Goal: Find specific page/section: Find specific page/section

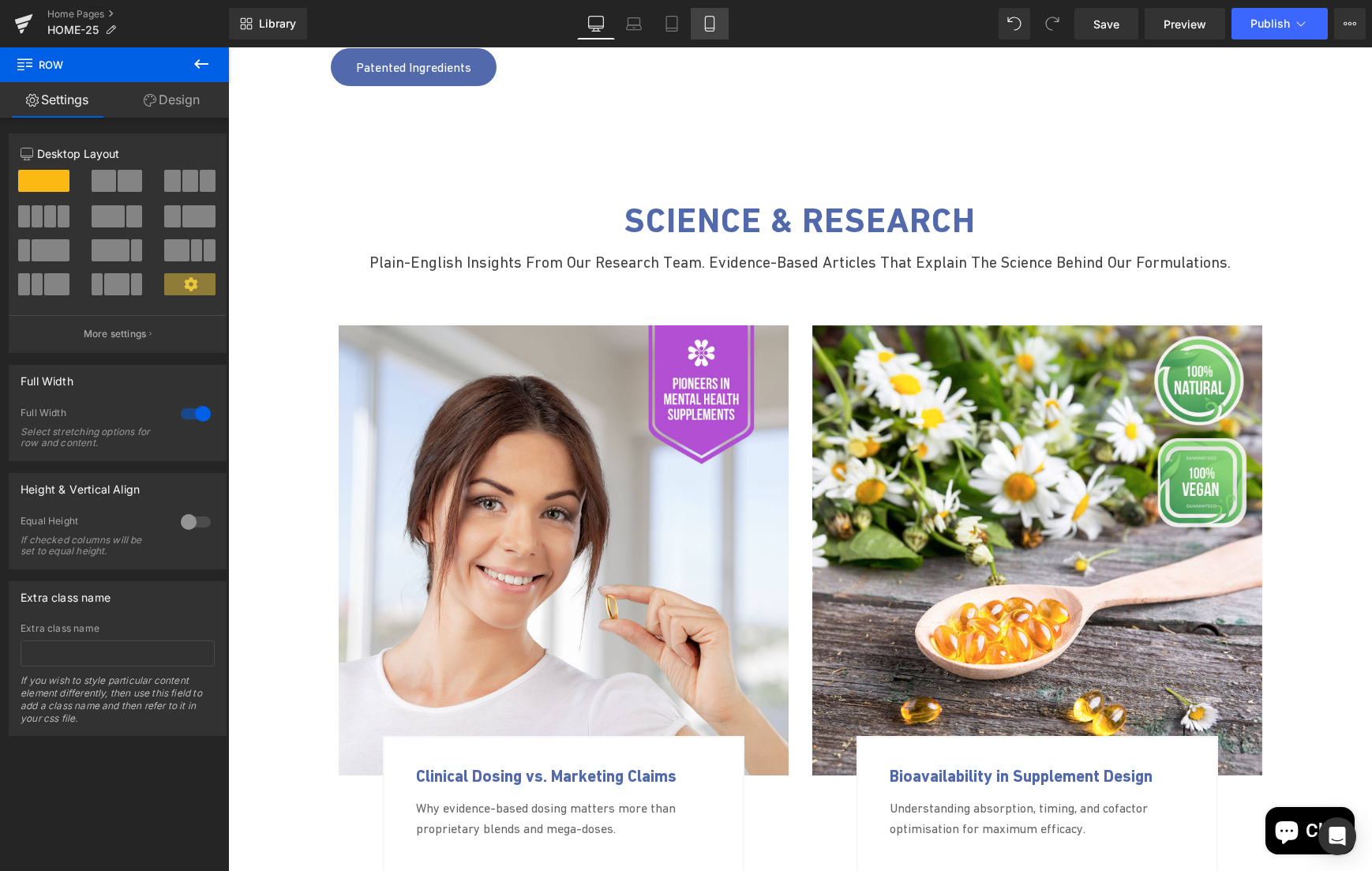
drag, startPoint x: 0, startPoint y: 0, endPoint x: 713, endPoint y: 27, distance: 713.5
click at [713, 27] on icon at bounding box center [710, 24] width 16 height 16
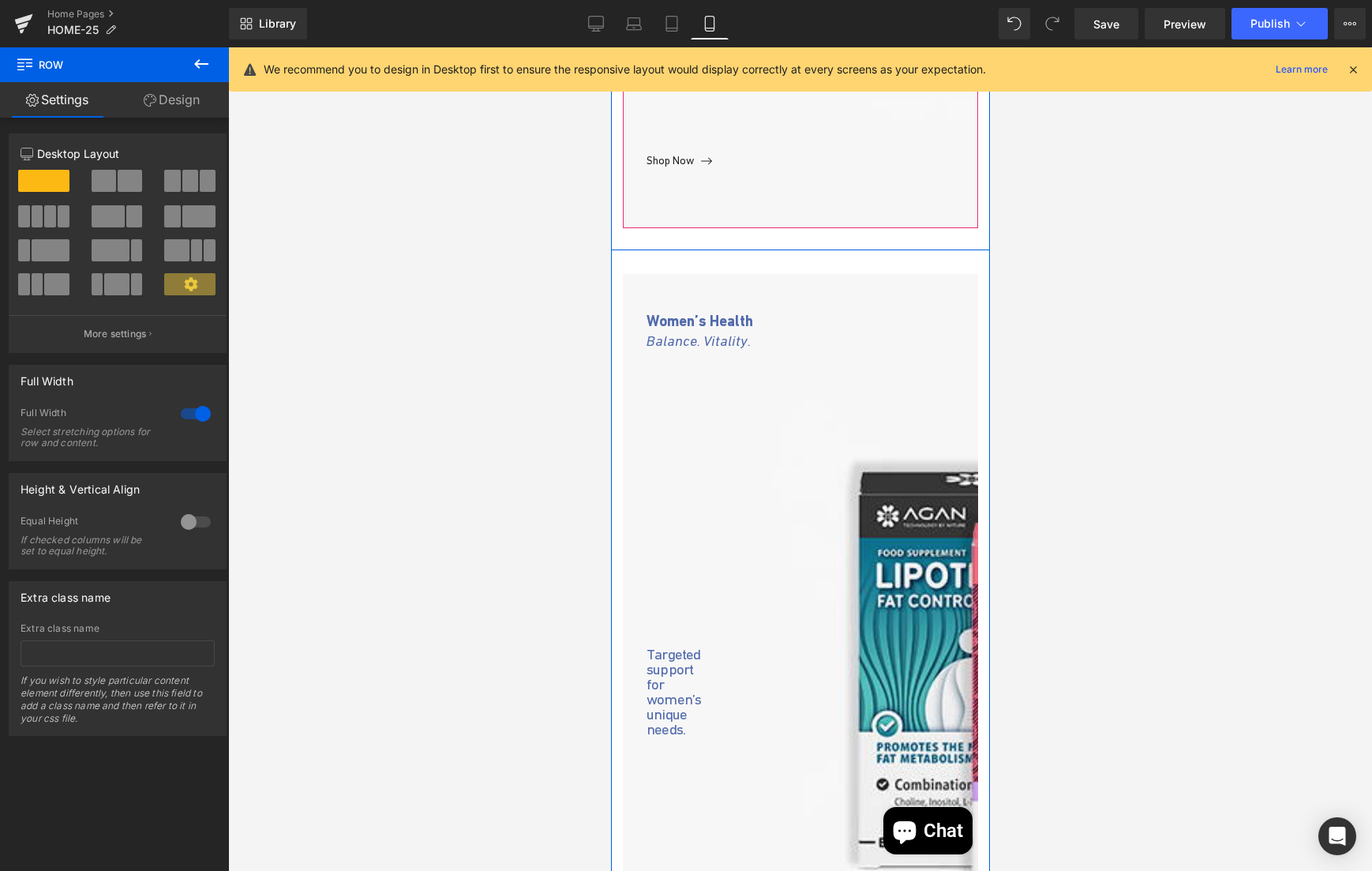
scroll to position [2226, 0]
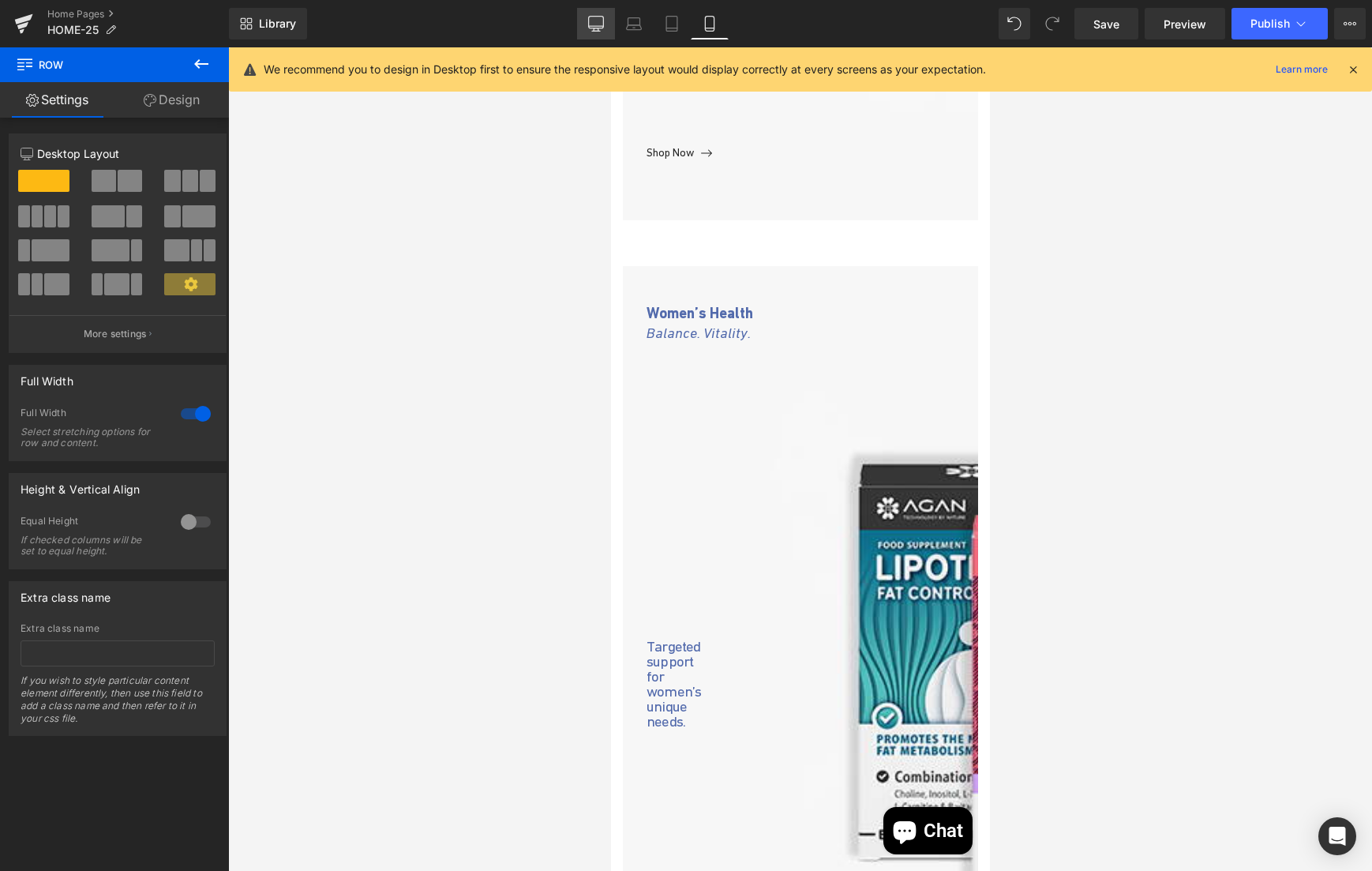
click at [591, 30] on icon at bounding box center [595, 24] width 16 height 16
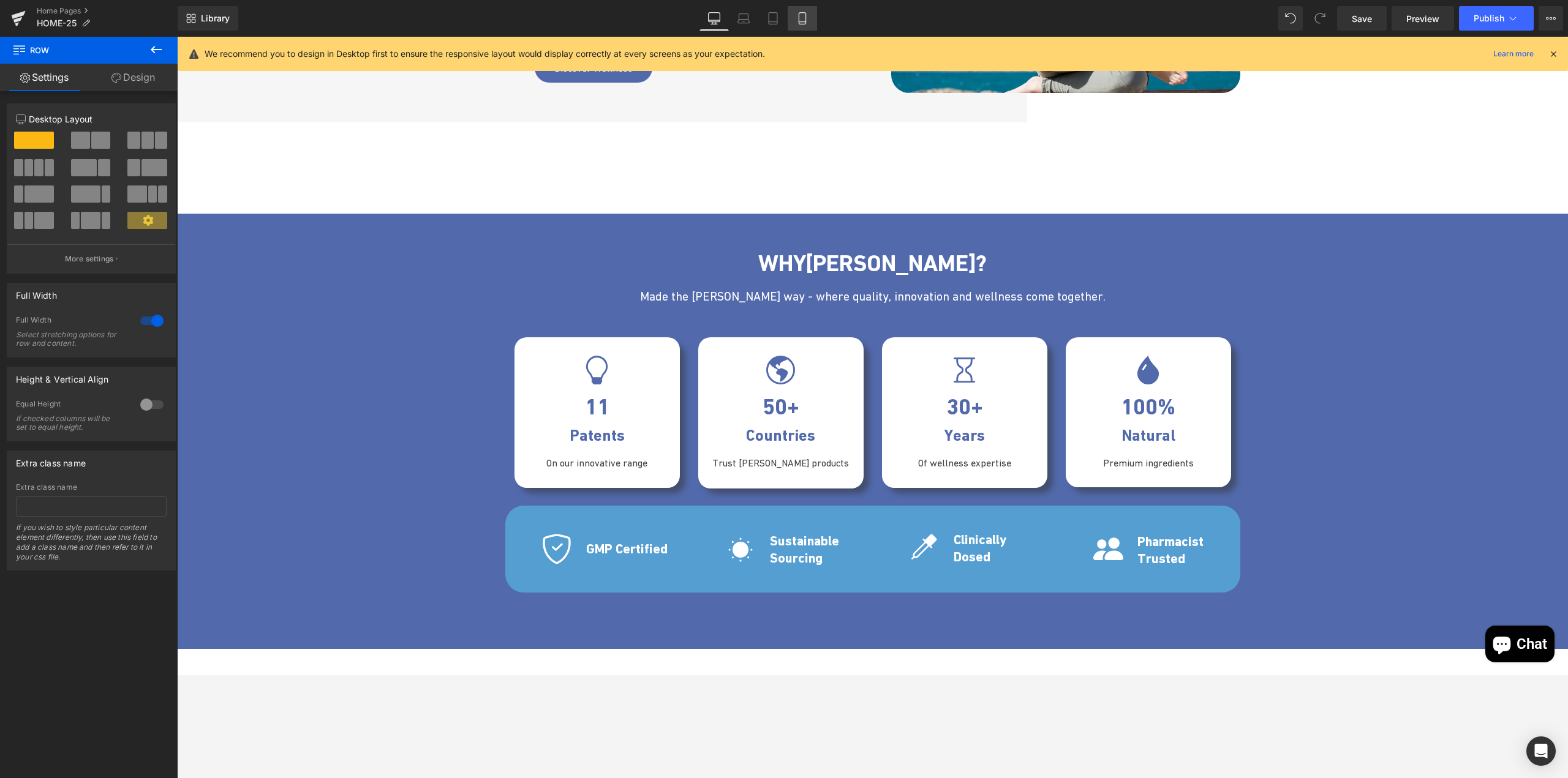
scroll to position [1384, 0]
click at [794, 24] on link "Mobile" at bounding box center [802, 18] width 29 height 24
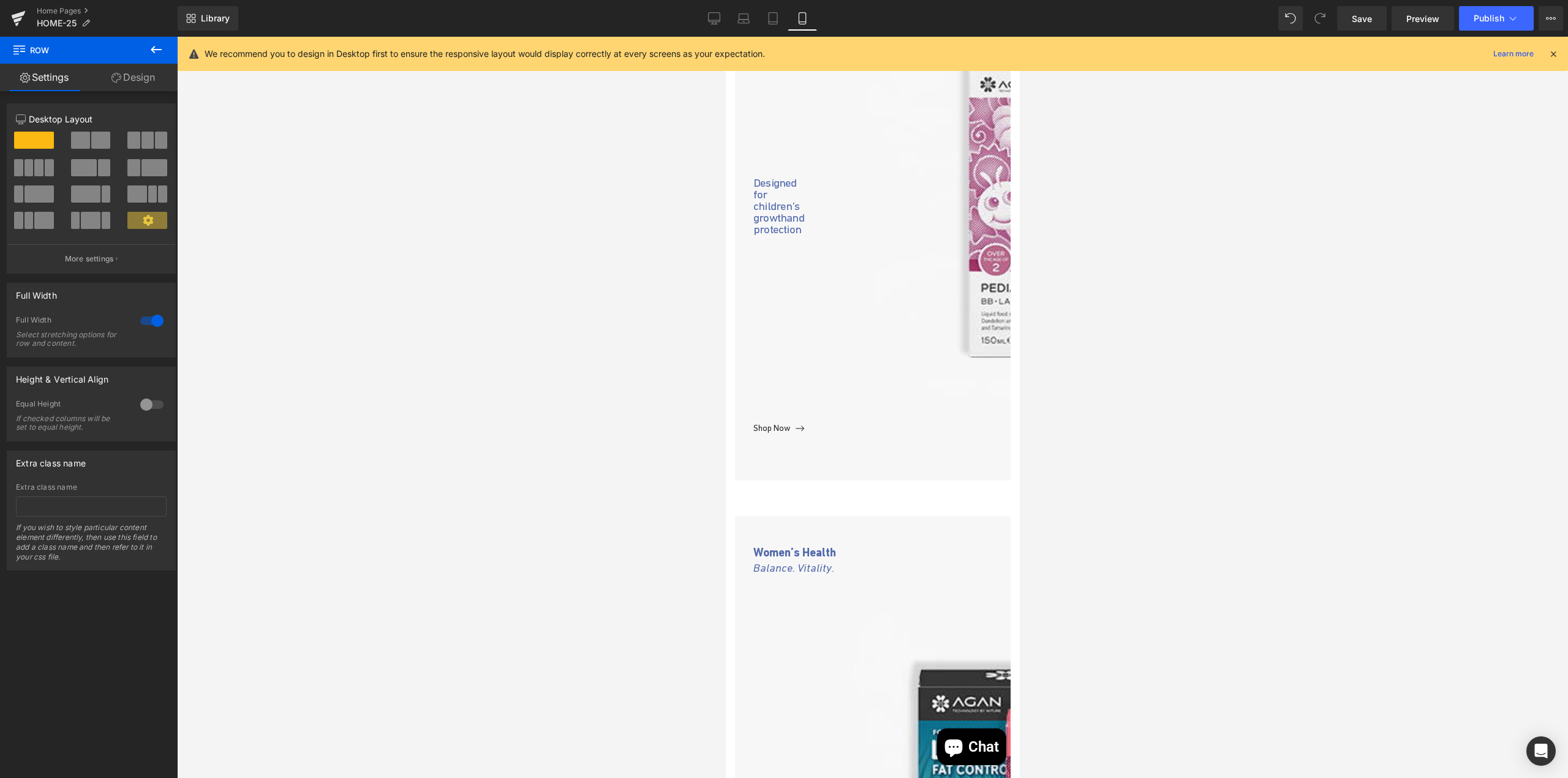
scroll to position [1237, 0]
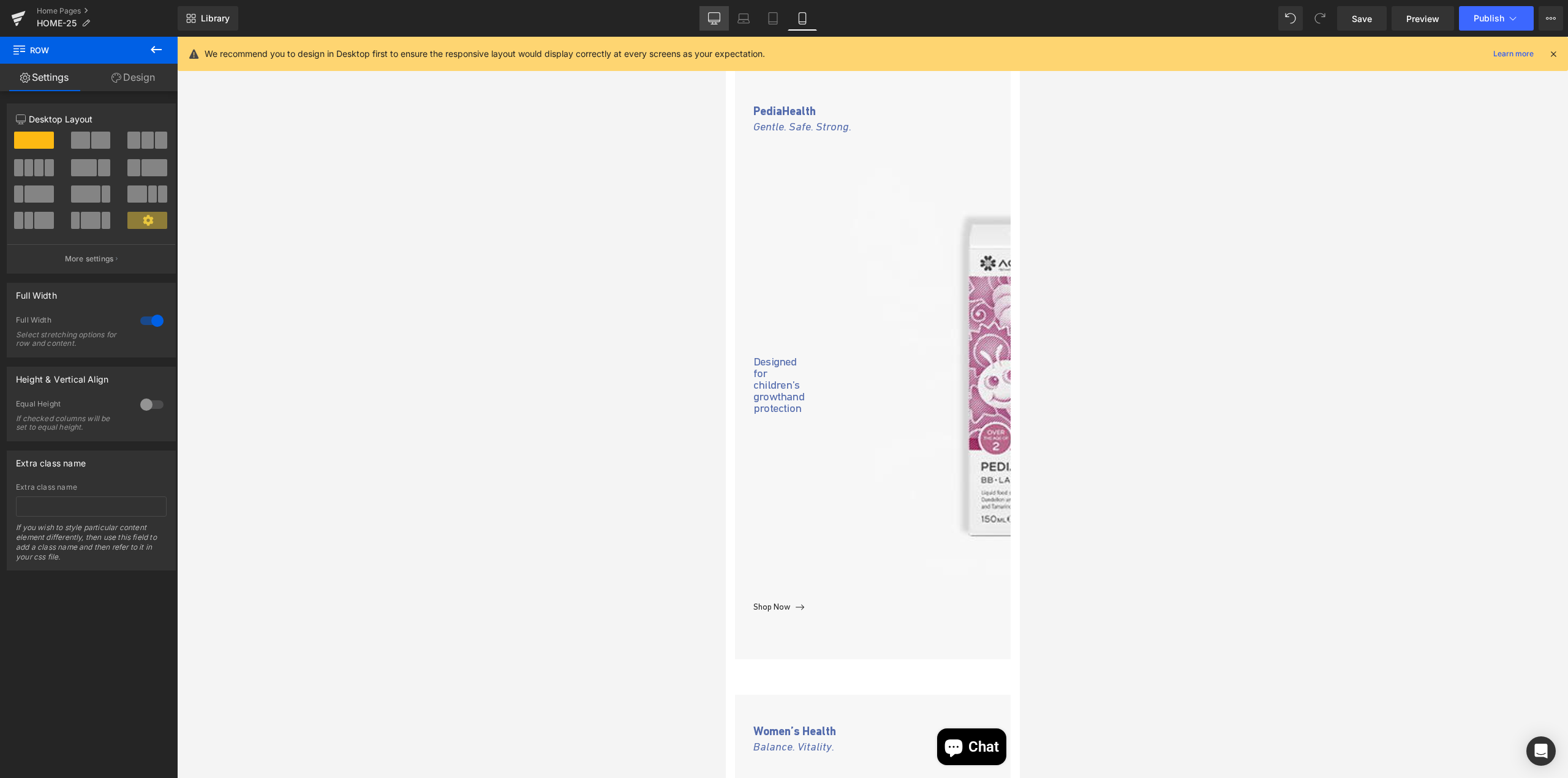
click at [716, 21] on icon at bounding box center [714, 18] width 12 height 12
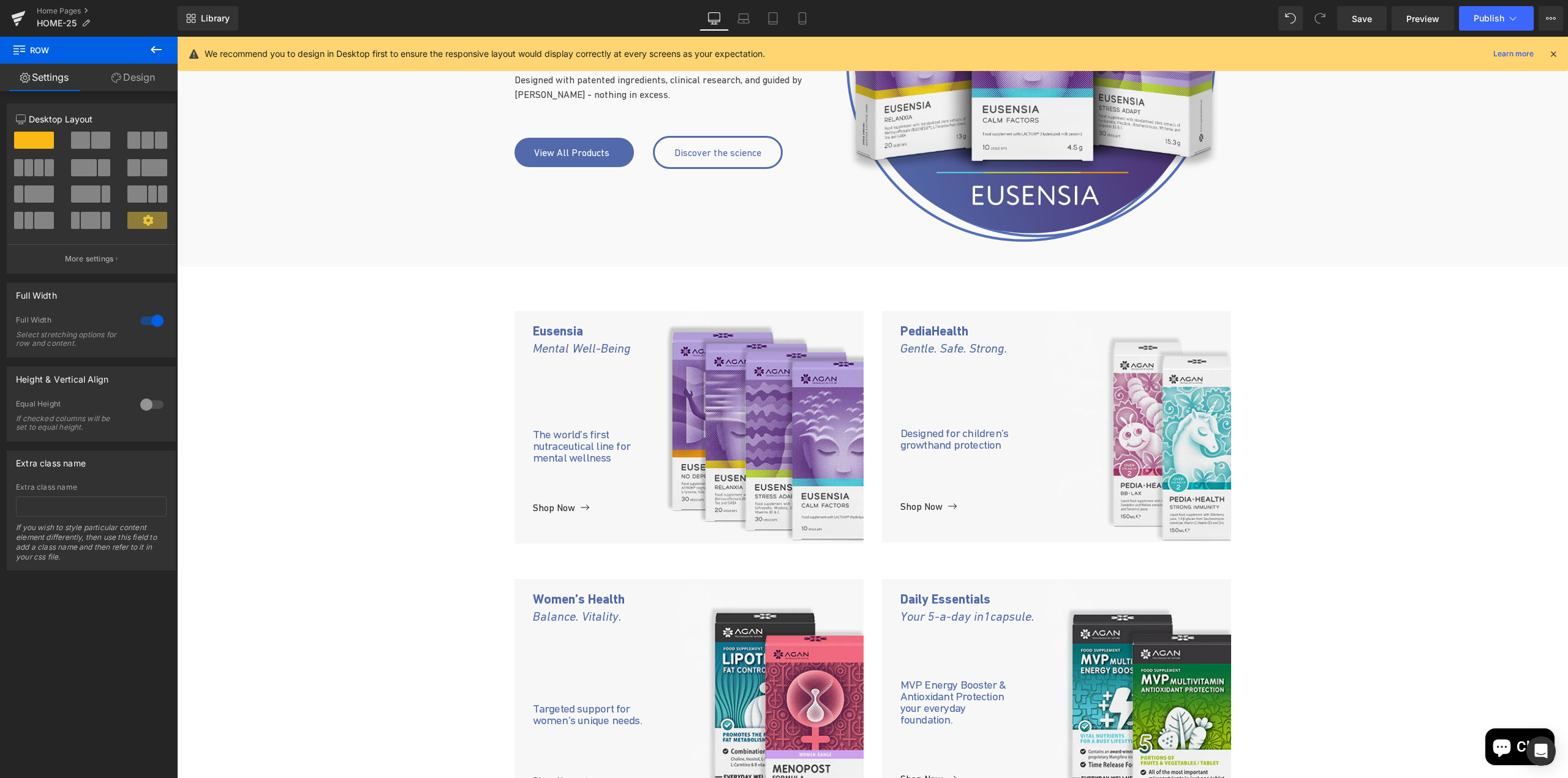
scroll to position [305, 0]
click at [803, 15] on icon at bounding box center [802, 18] width 12 height 12
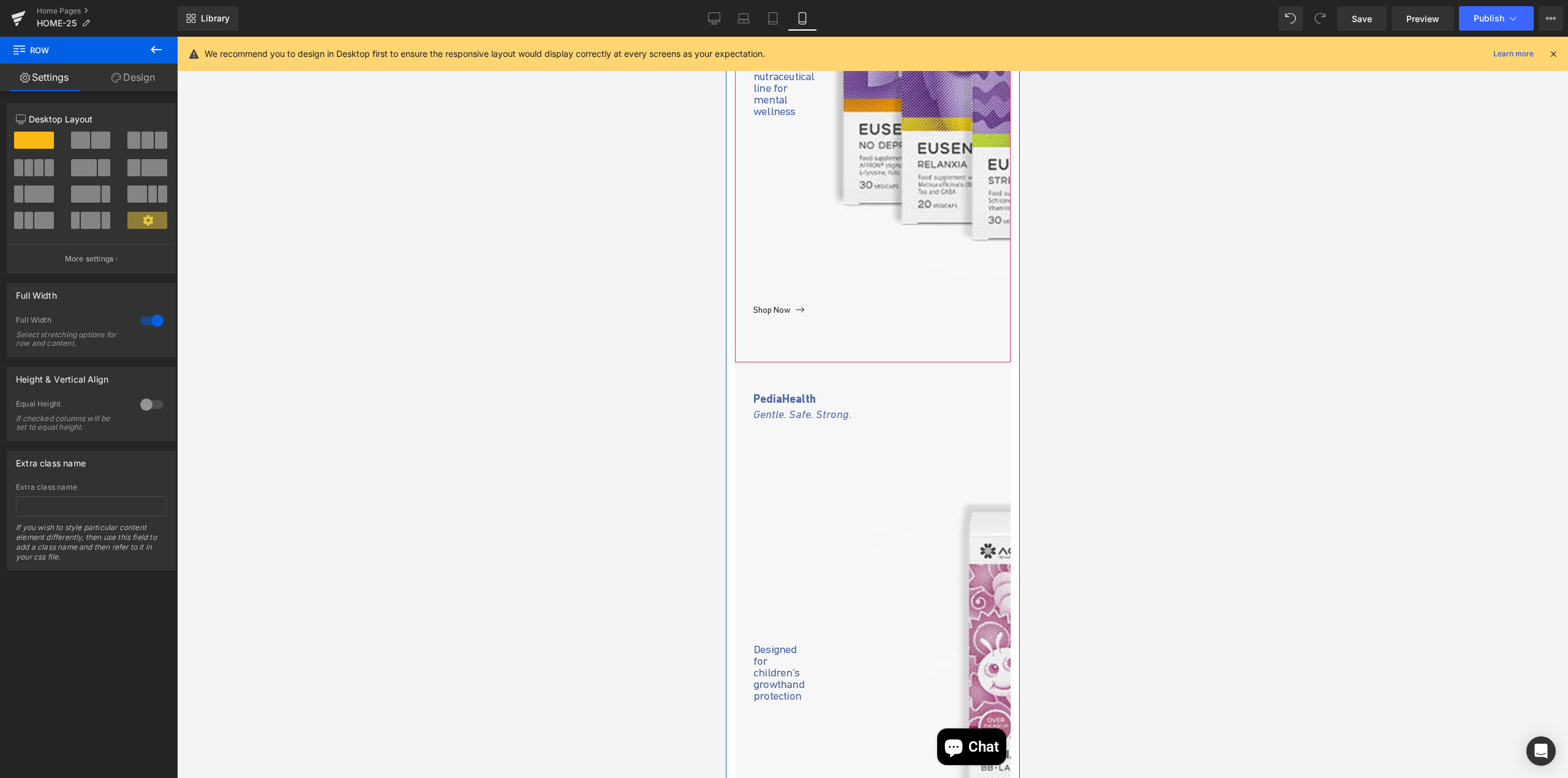
scroll to position [975, 0]
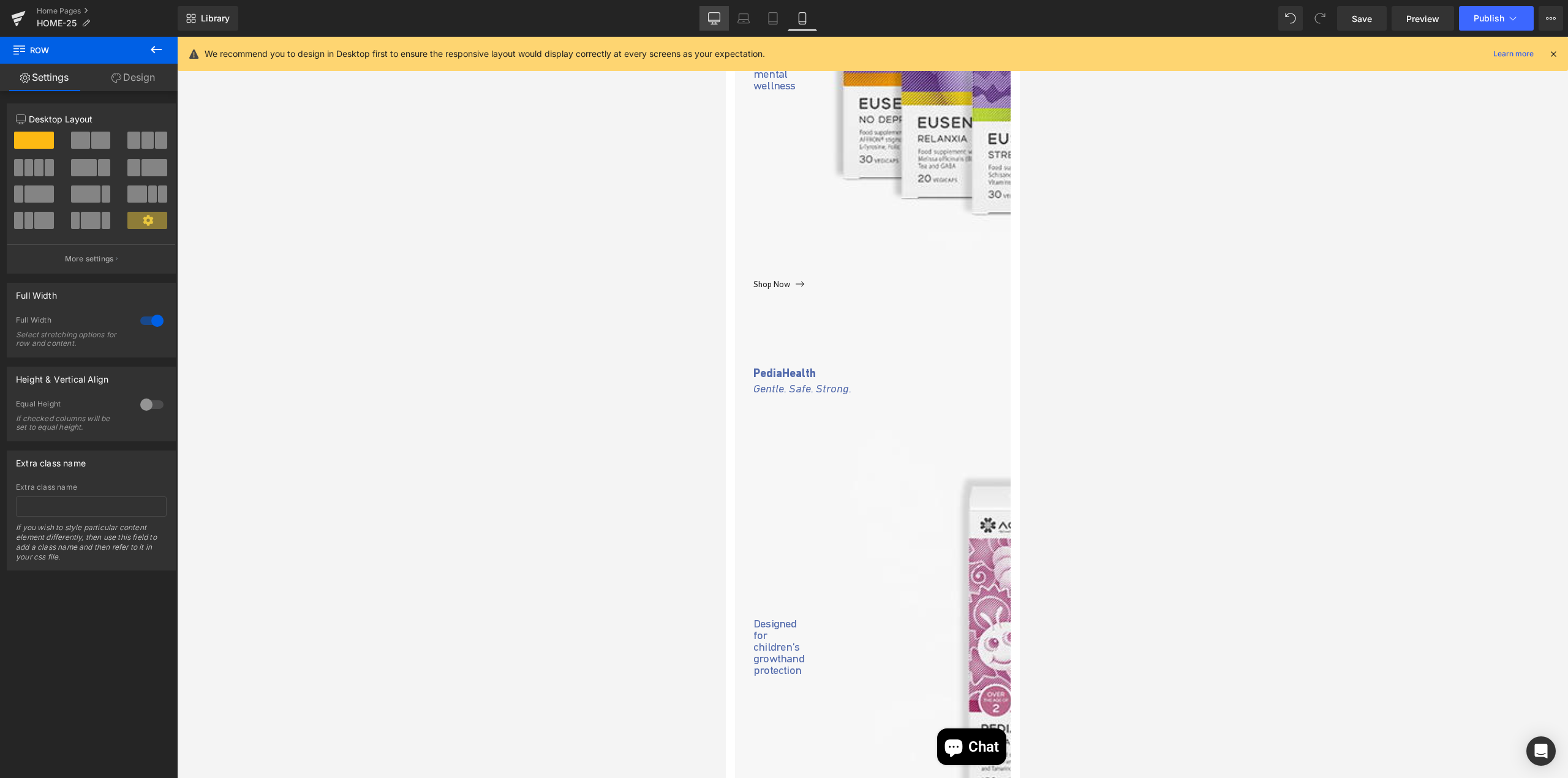
click at [707, 15] on link "Desktop" at bounding box center [714, 18] width 29 height 24
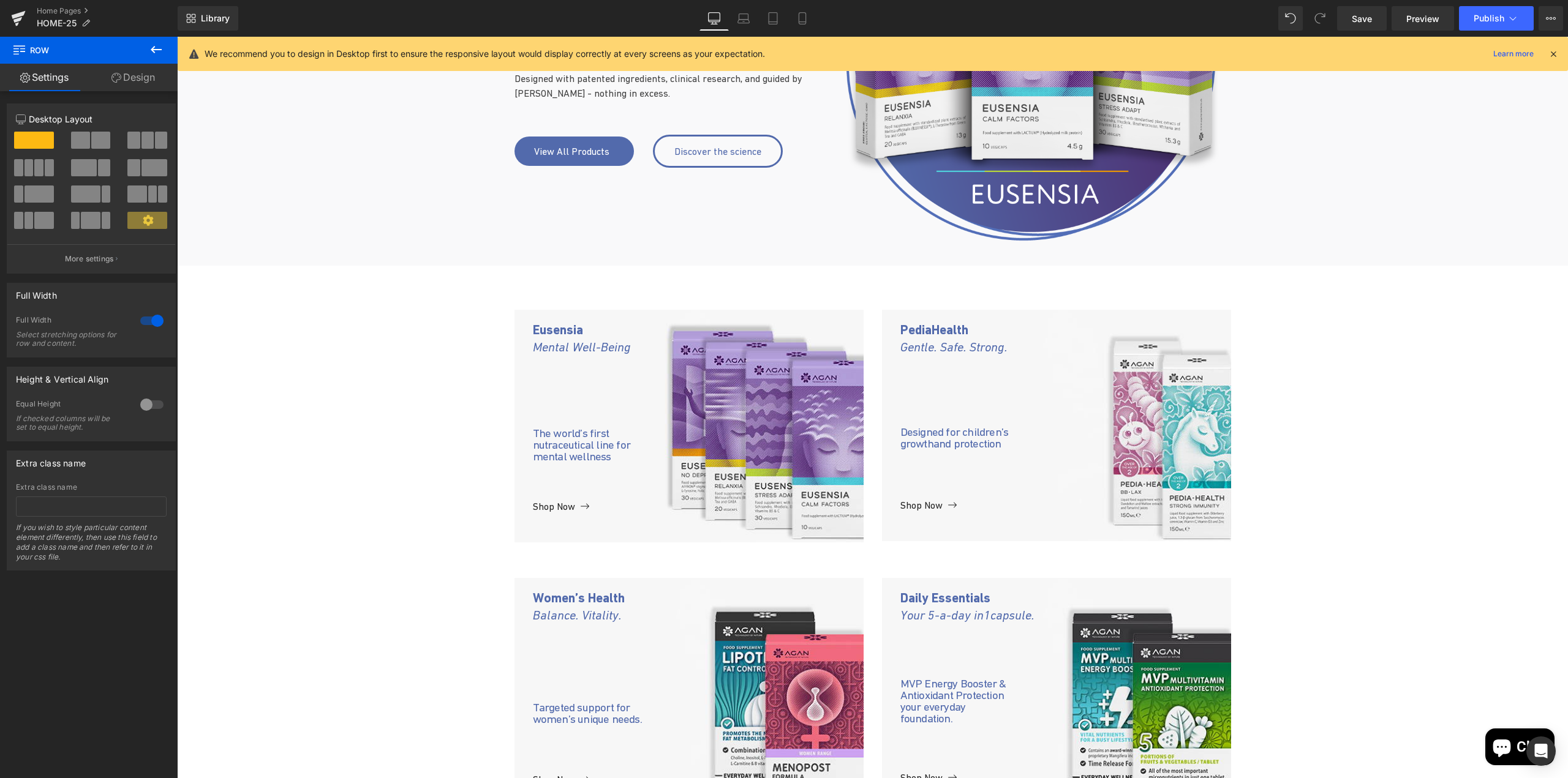
scroll to position [305, 0]
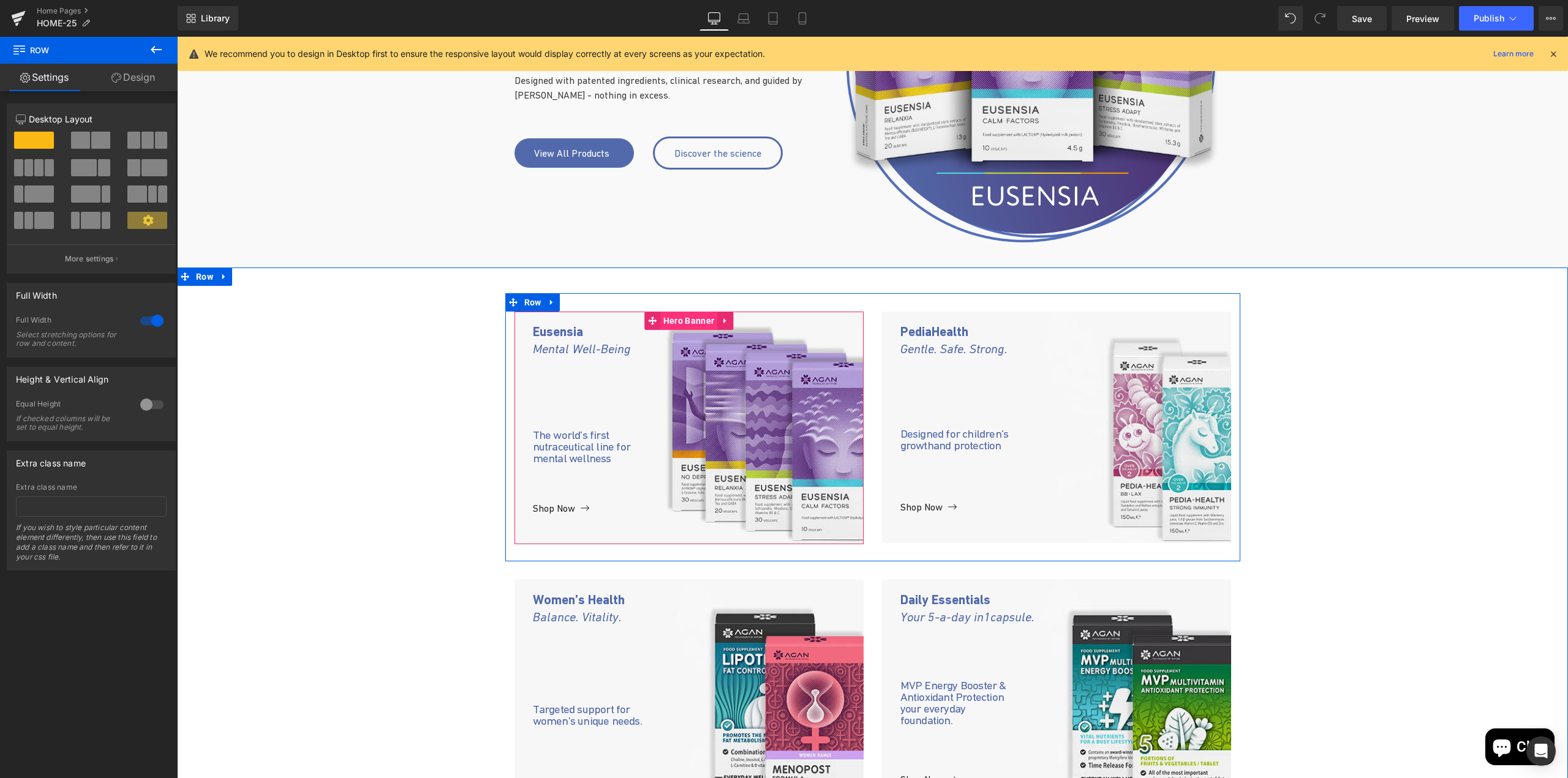
click at [660, 319] on span "Hero Banner" at bounding box center [689, 321] width 57 height 18
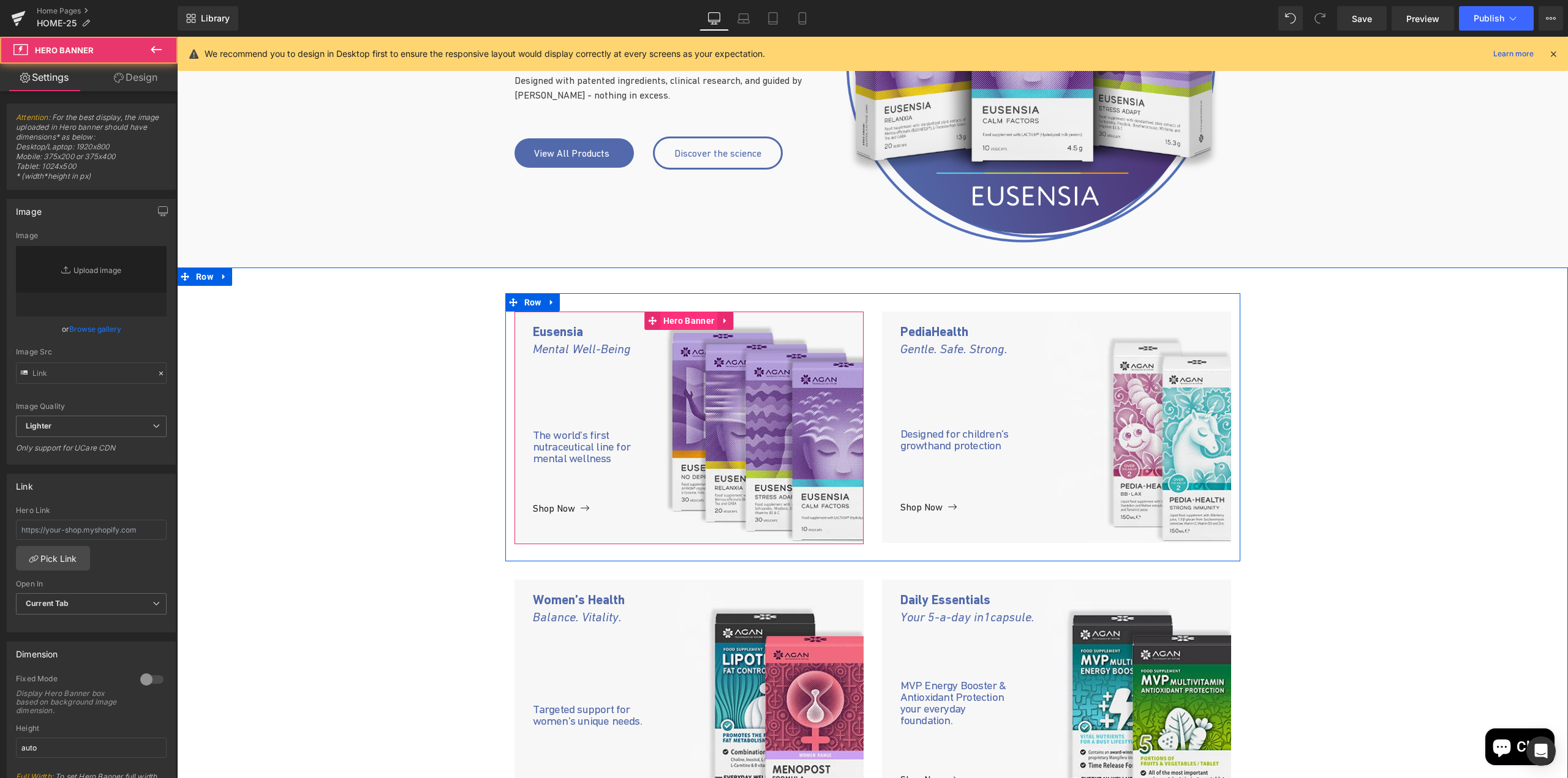
type input "[URL][DOMAIN_NAME]"
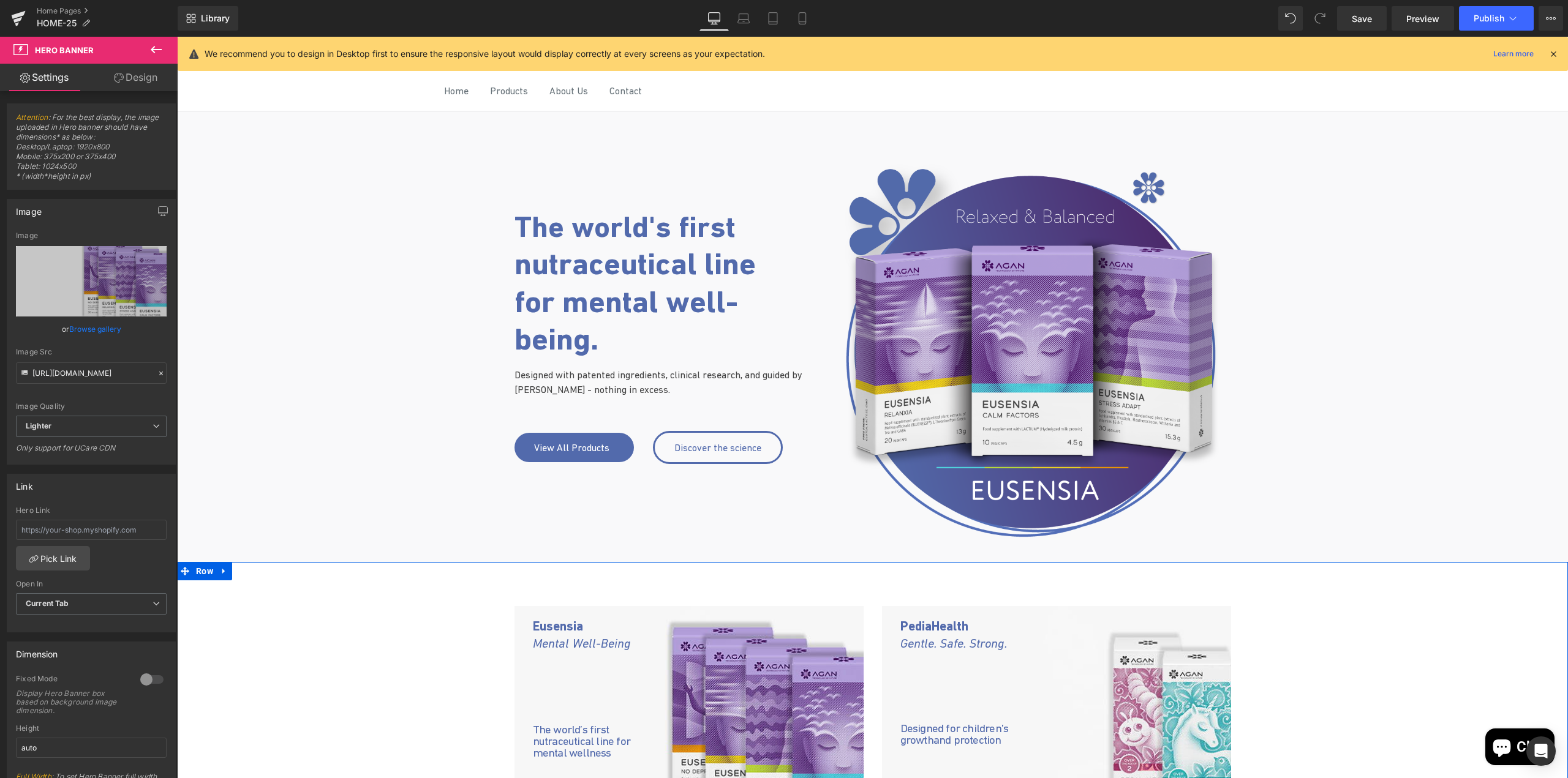
scroll to position [0, 0]
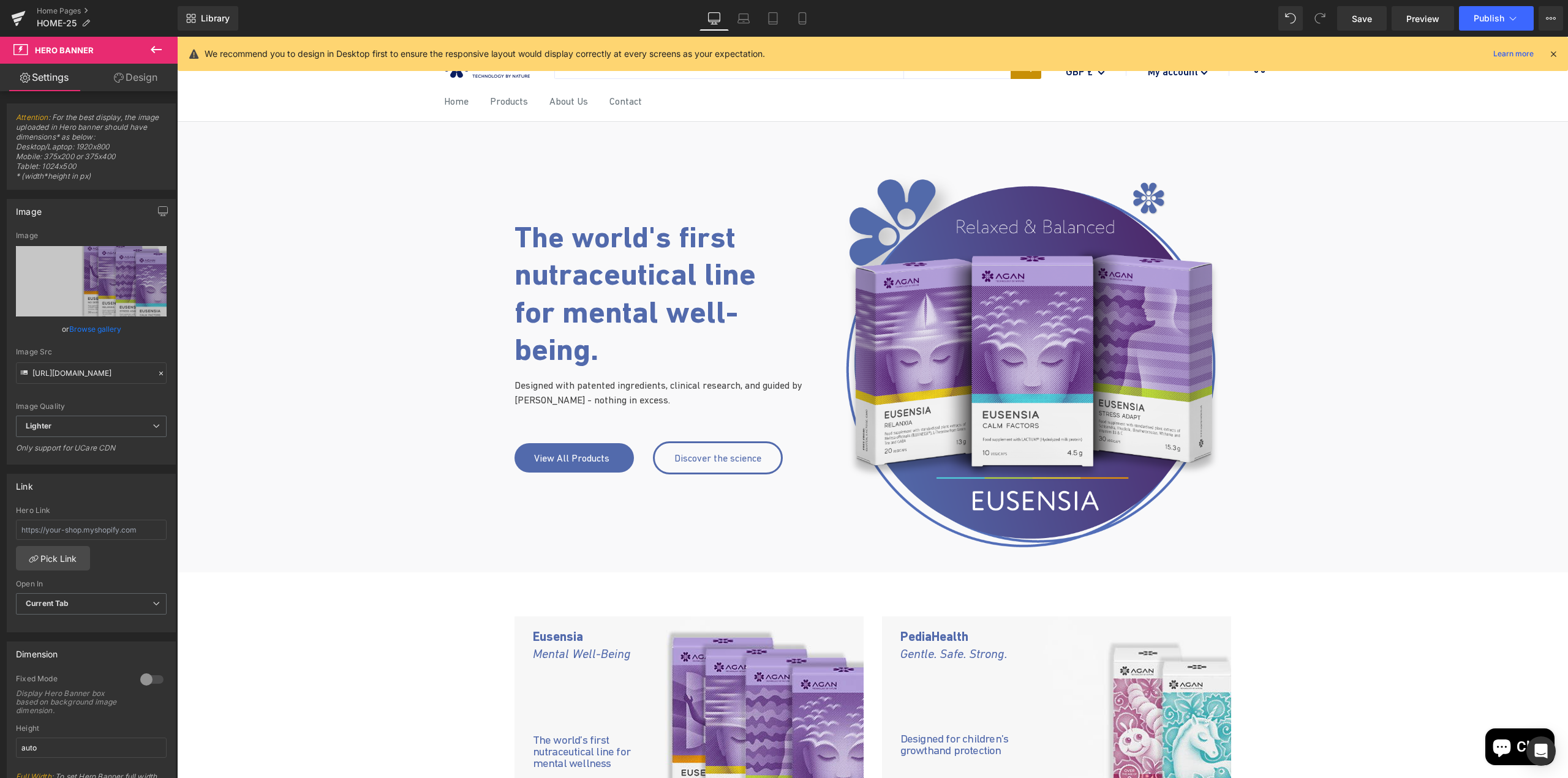
click at [386, 109] on div "Home Products About Us Contact" at bounding box center [872, 101] width 1390 height 39
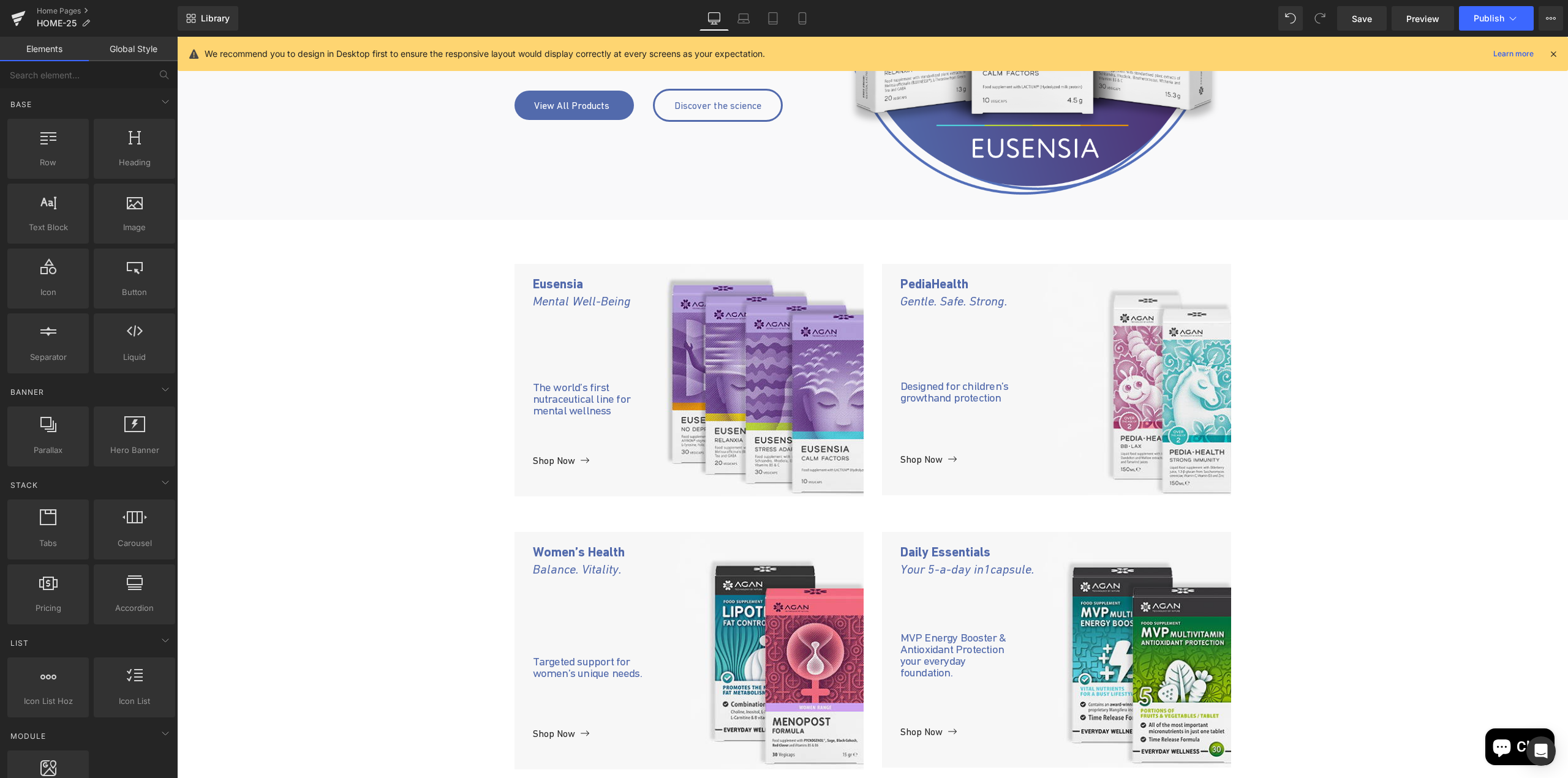
scroll to position [368, 0]
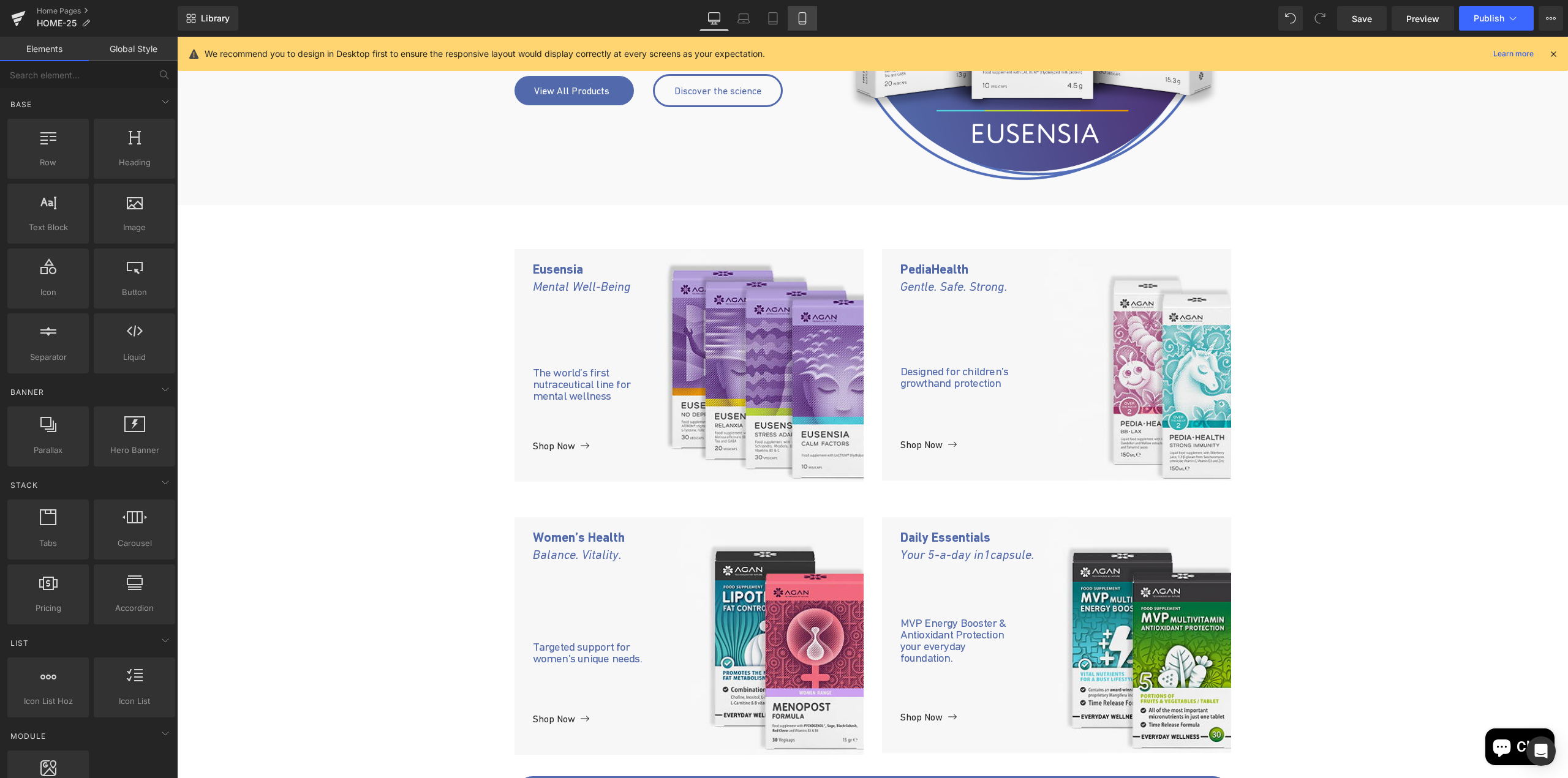
click at [805, 17] on icon at bounding box center [802, 19] width 7 height 12
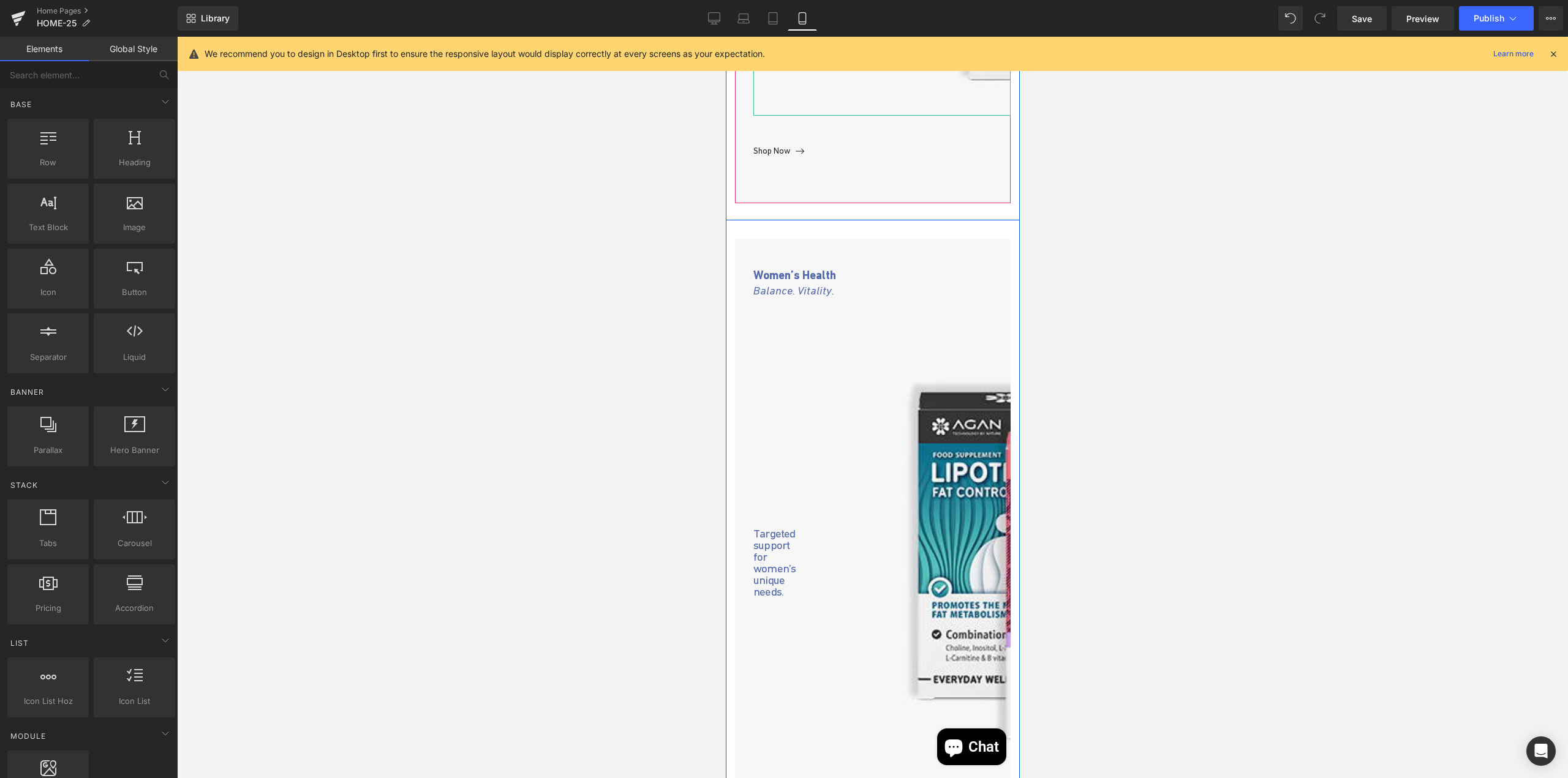
scroll to position [1772, 0]
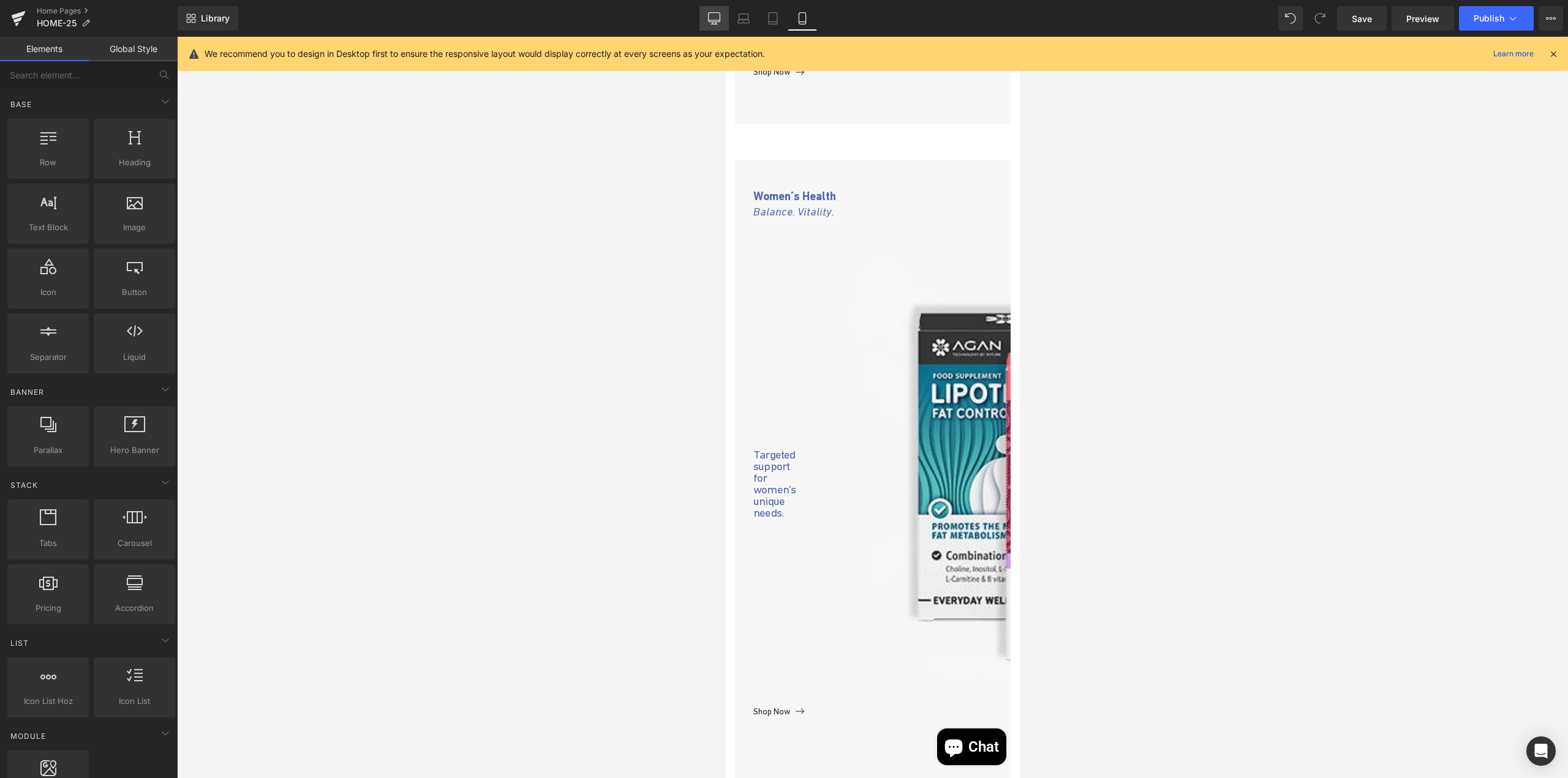
click at [711, 15] on icon at bounding box center [714, 18] width 12 height 12
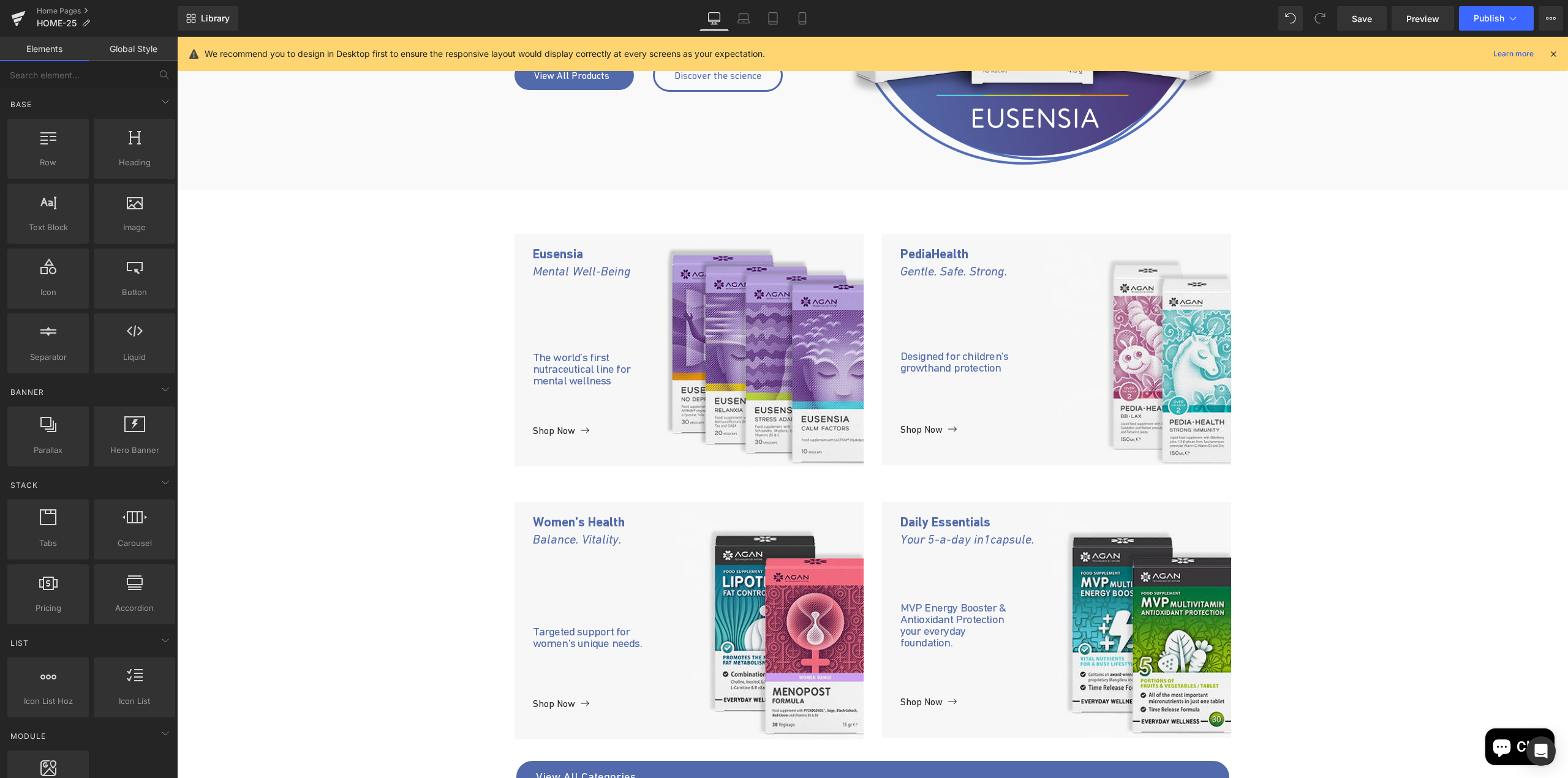
scroll to position [399, 0]
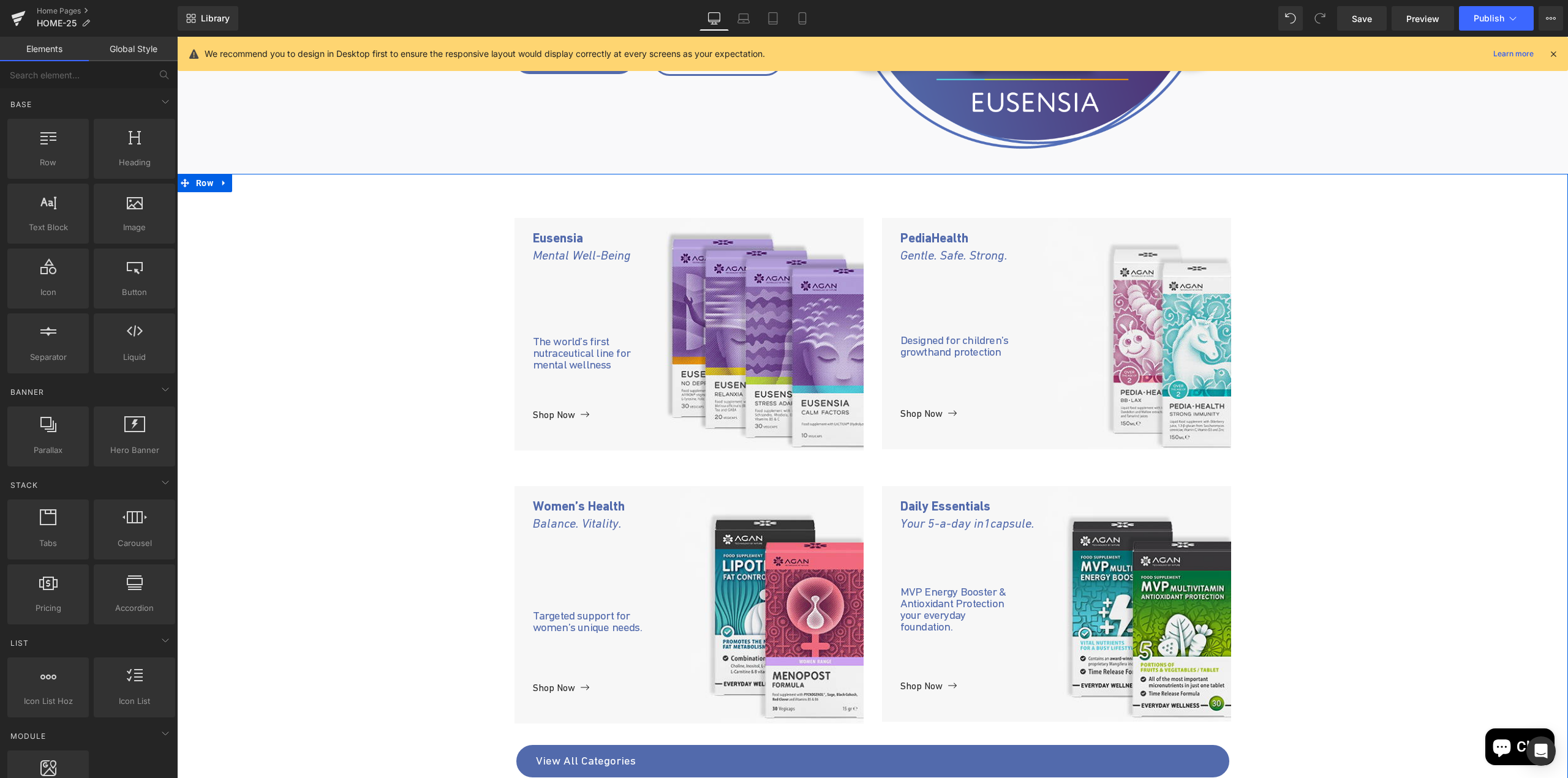
click at [1064, 437] on div "Eusensia Mental Well-Being Text Block The world’s first nutraceutical line for …" at bounding box center [872, 657] width 1390 height 915
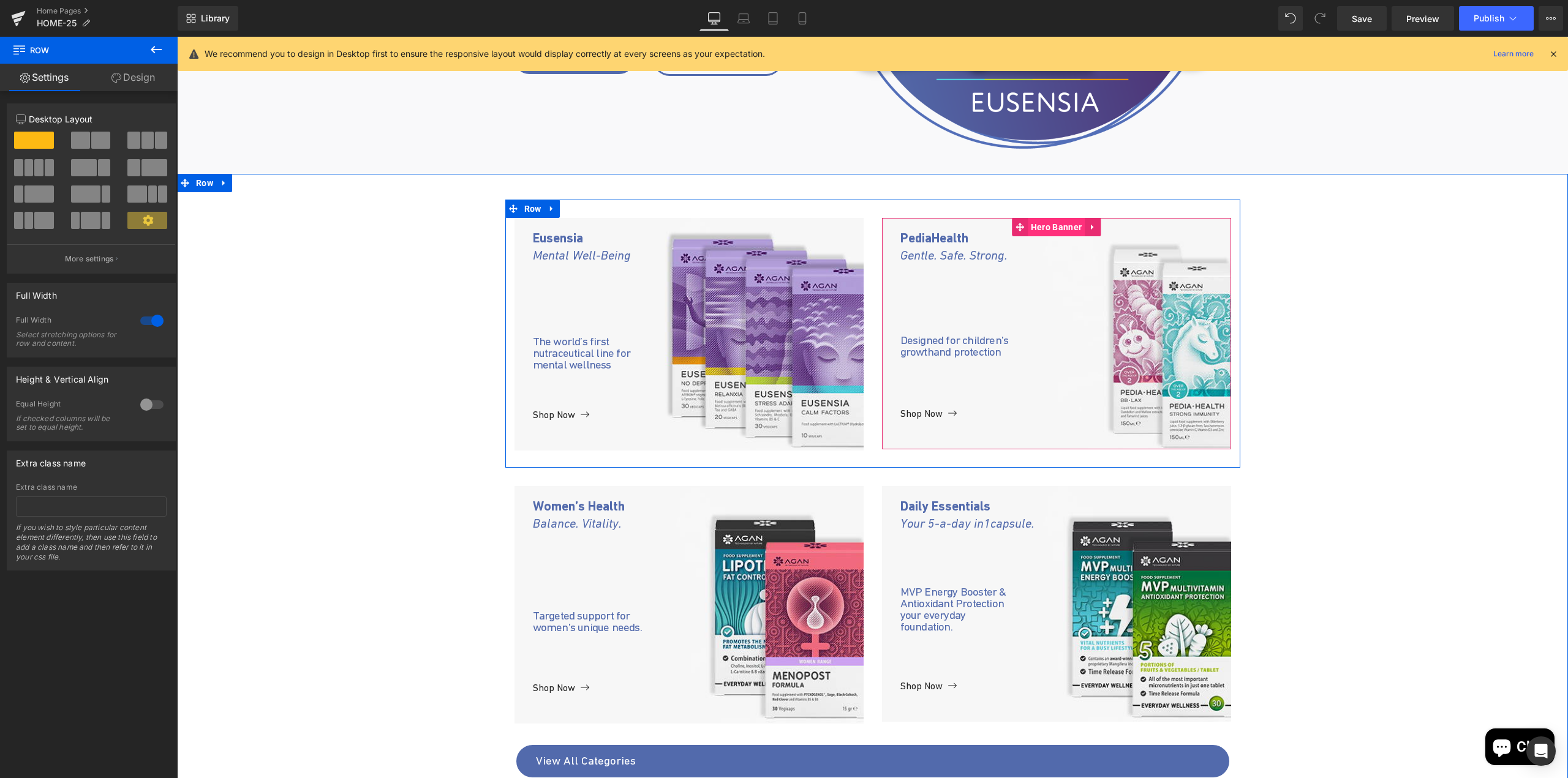
click at [1059, 228] on span "Hero Banner" at bounding box center [1056, 227] width 57 height 18
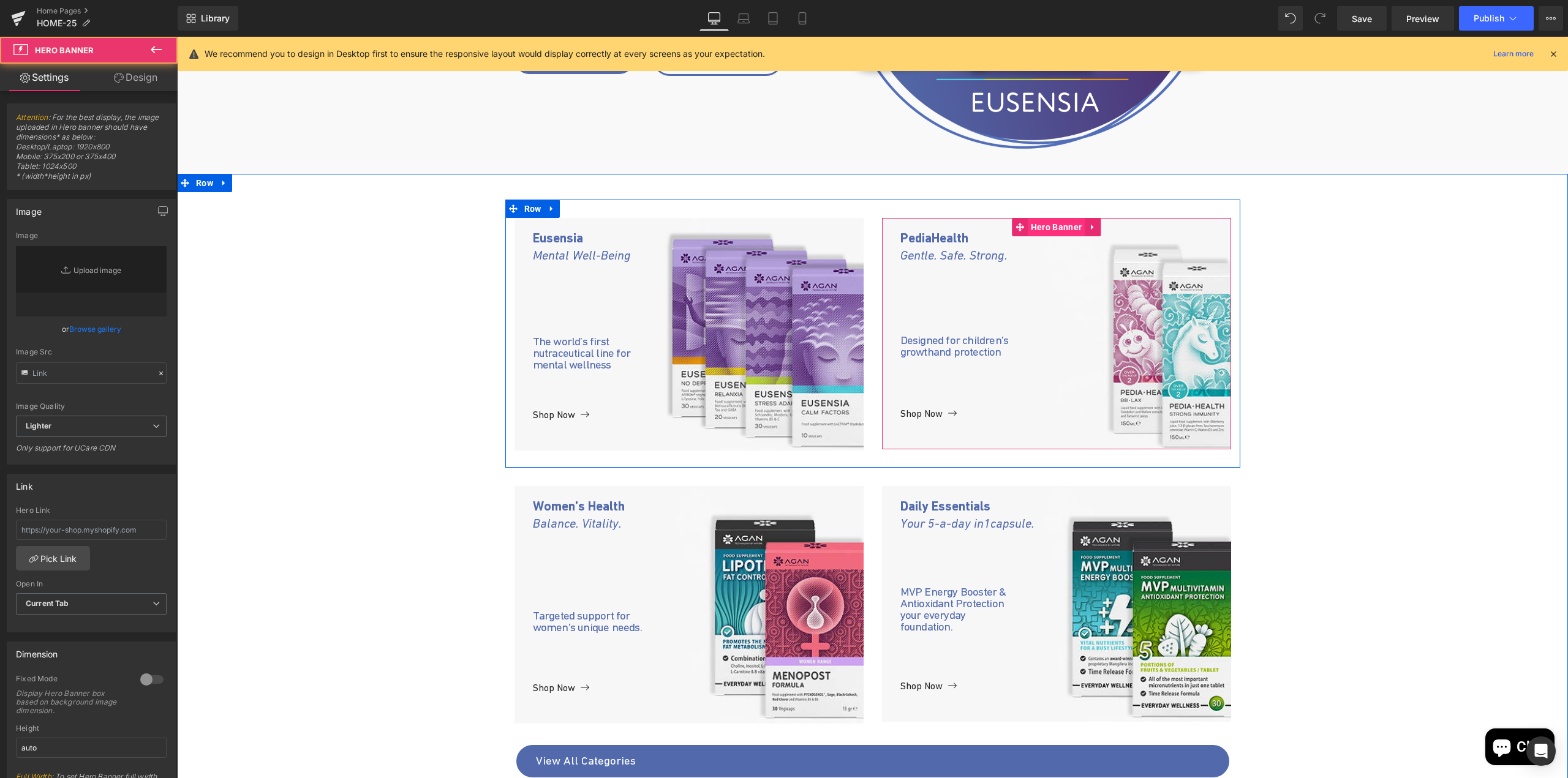
type input "[URL][DOMAIN_NAME]"
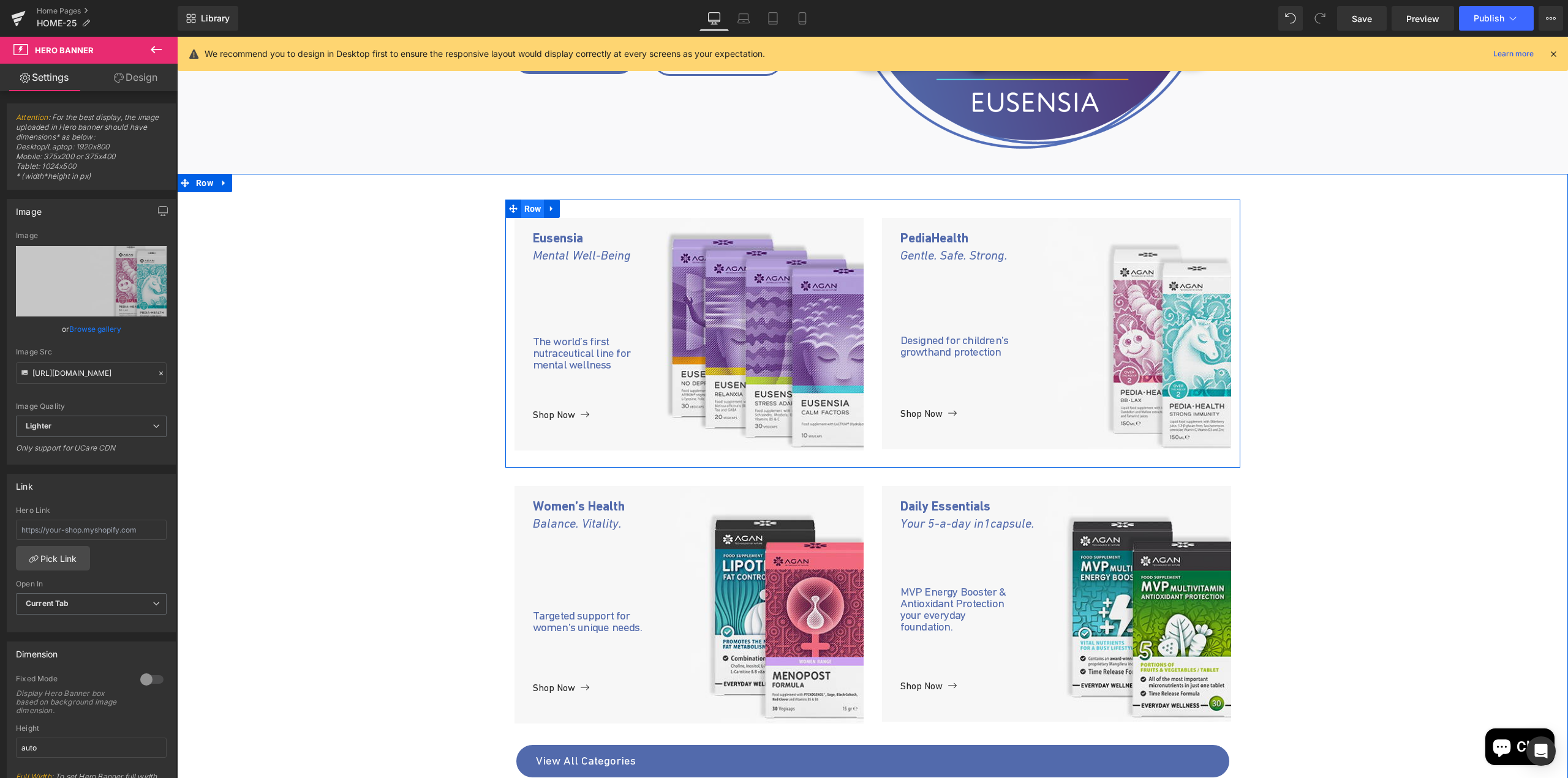
click at [528, 217] on span "Row" at bounding box center [533, 208] width 23 height 18
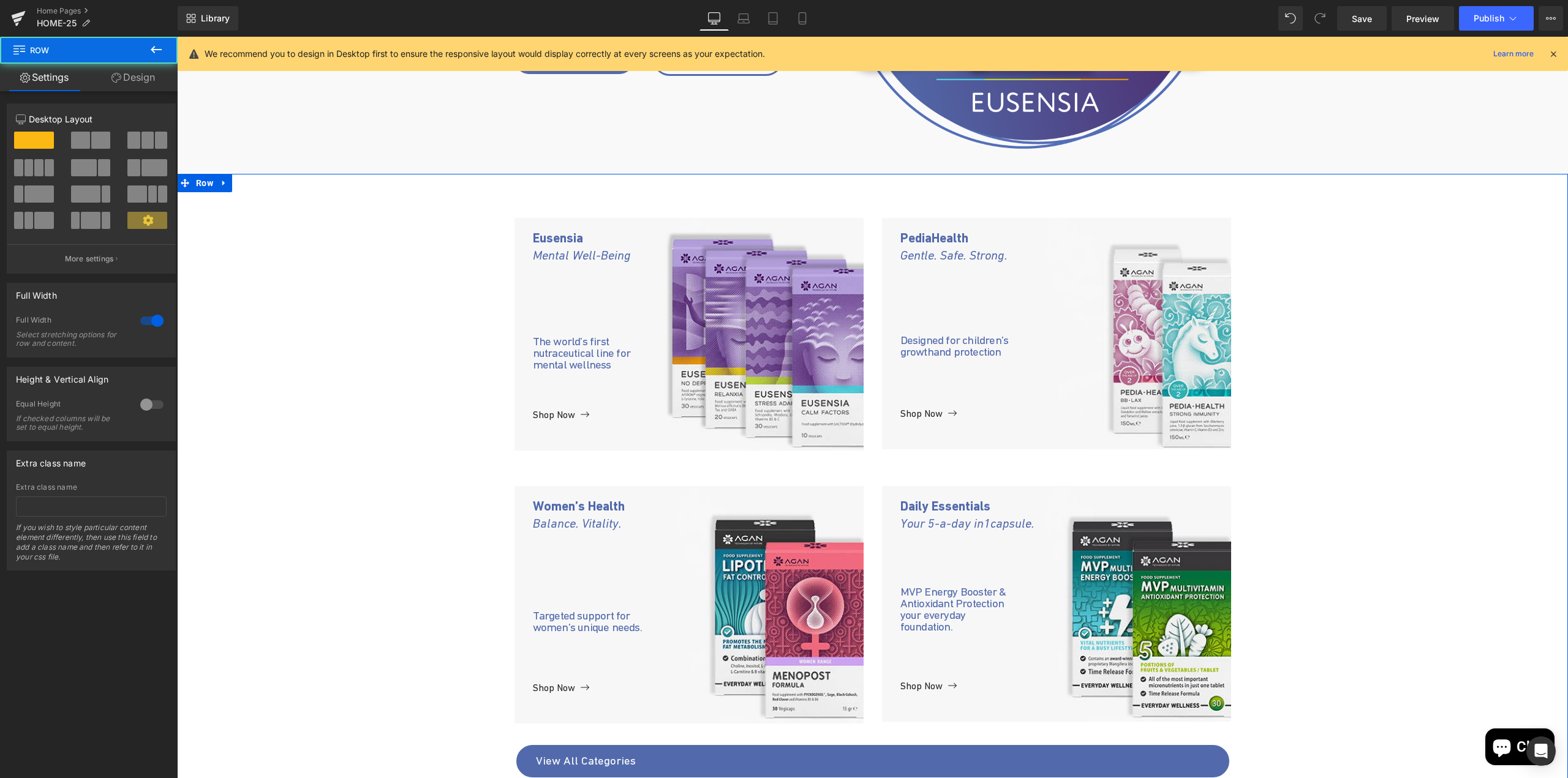
click at [438, 462] on div "Eusensia Mental Well-Being Text Block The world’s first nutraceutical line for …" at bounding box center [872, 657] width 1390 height 915
click at [441, 404] on div "Eusensia Mental Well-Being Text Block The world’s first nutraceutical line for …" at bounding box center [872, 657] width 1390 height 915
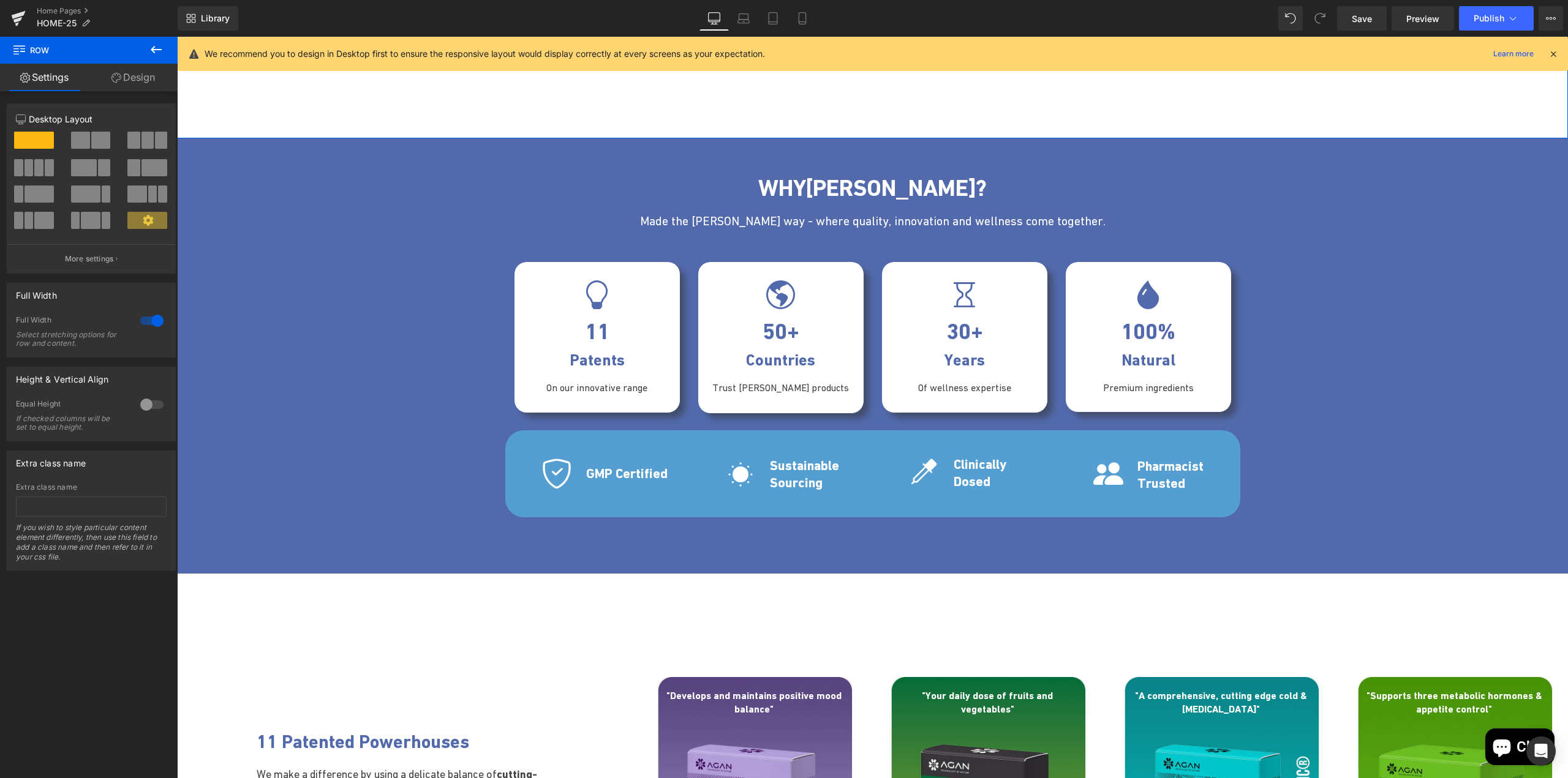
scroll to position [1715, 0]
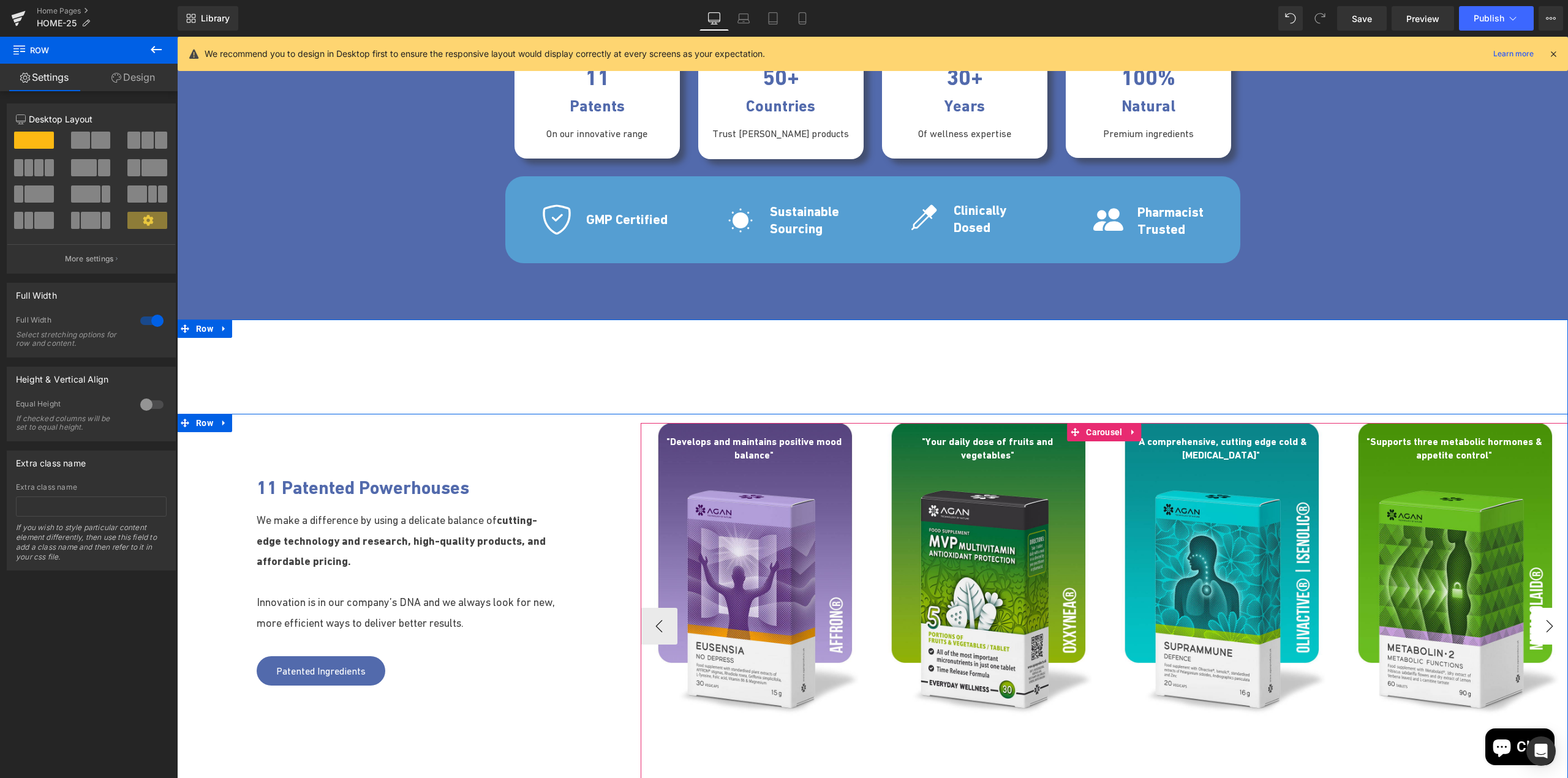
click at [1064, 626] on button "›" at bounding box center [1549, 626] width 37 height 37
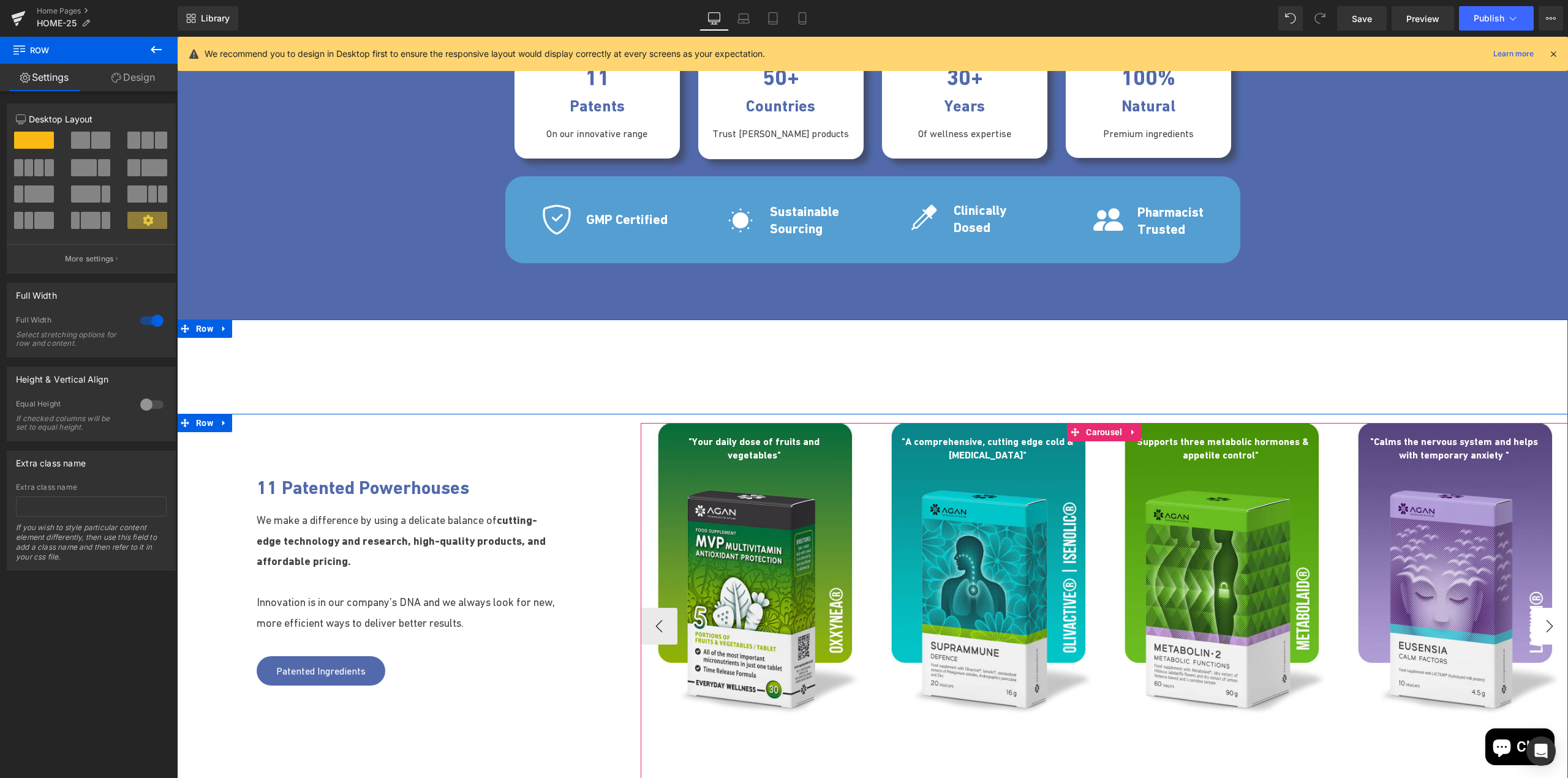
click at [1064, 626] on button "›" at bounding box center [1549, 626] width 37 height 37
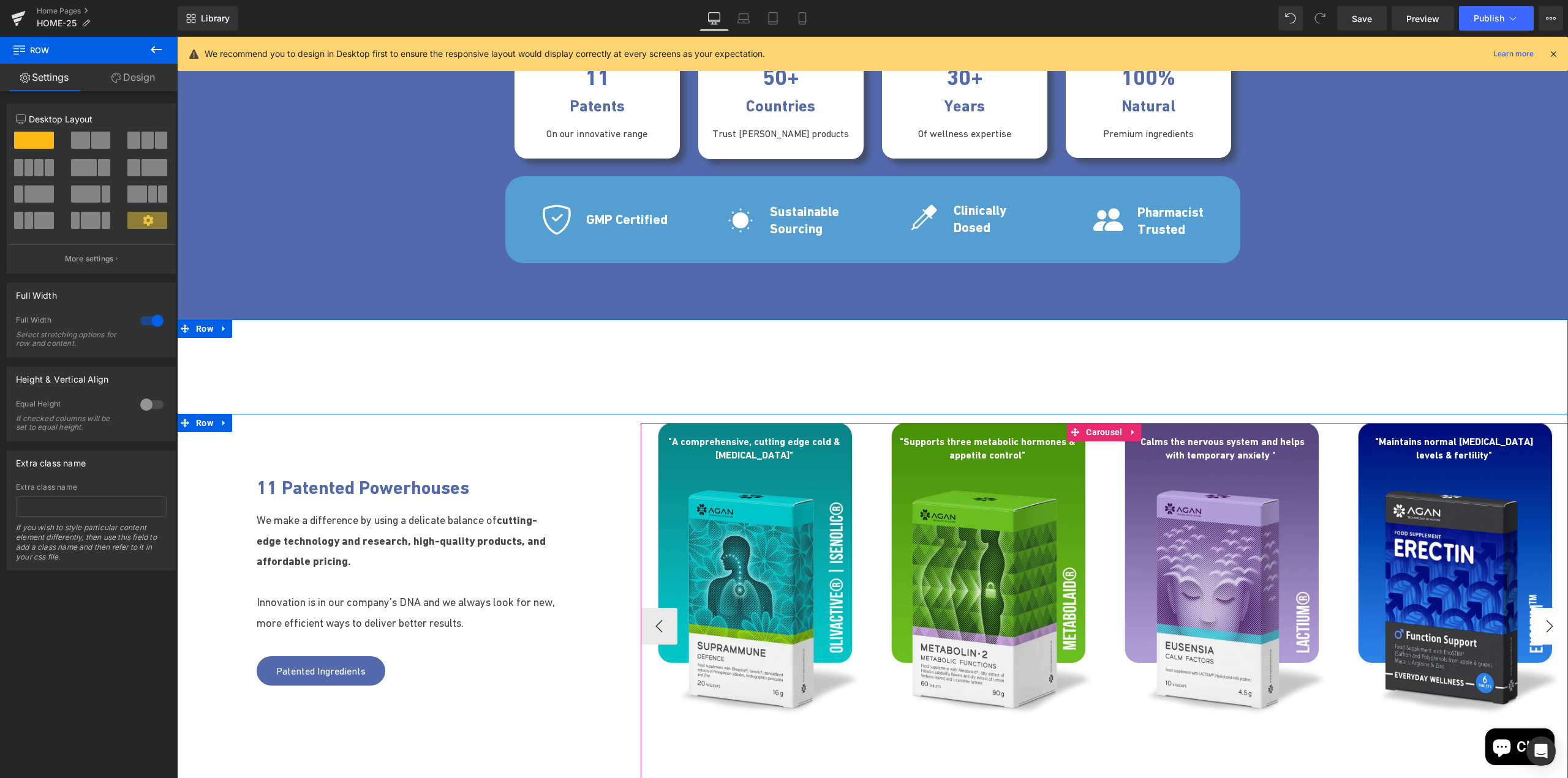
click at [1064, 626] on button "›" at bounding box center [1549, 626] width 37 height 37
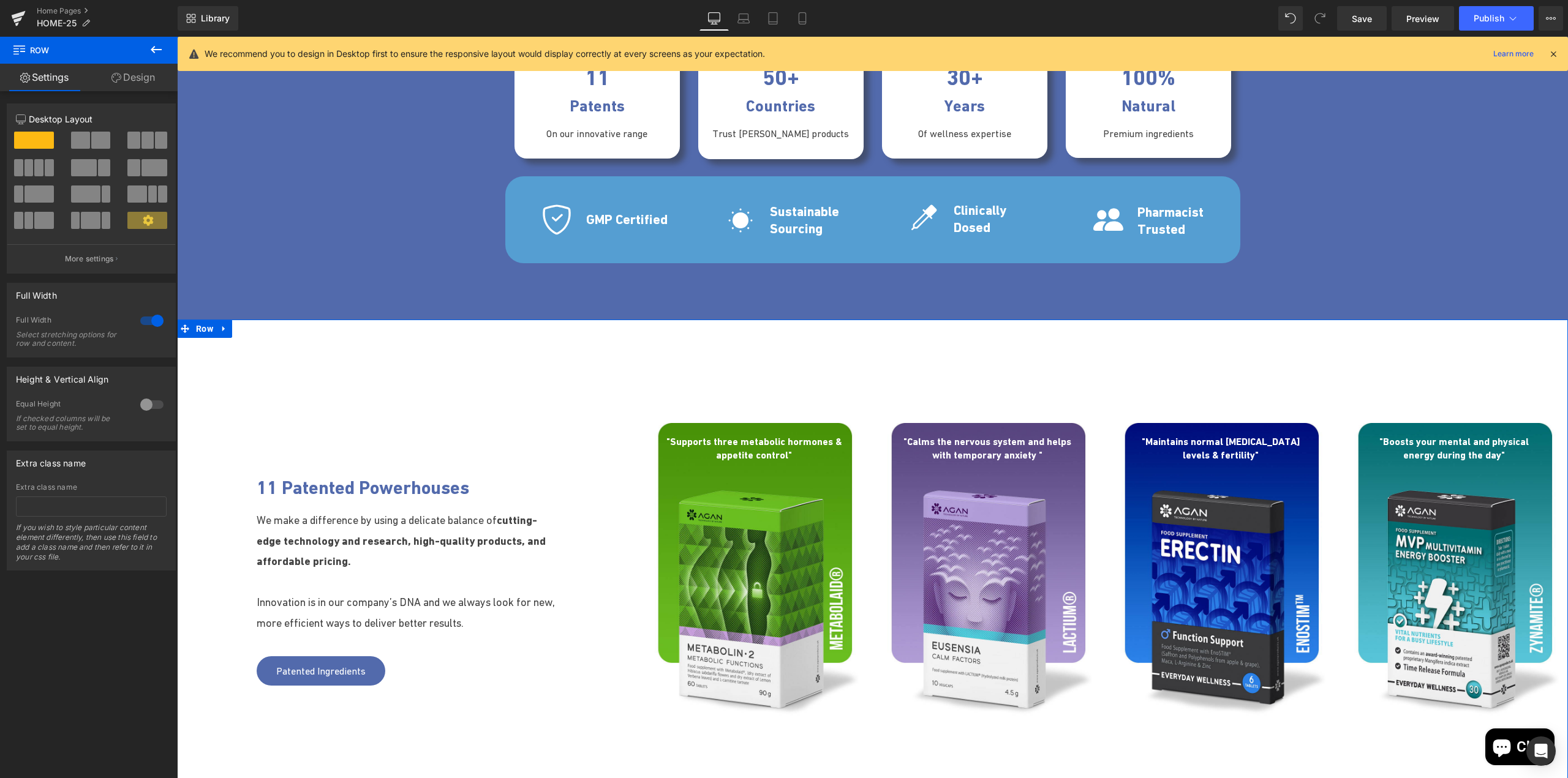
click at [1064, 366] on div "11 Patented Powerhouses Heading We make a difference by using a delicate balanc…" at bounding box center [872, 574] width 1390 height 510
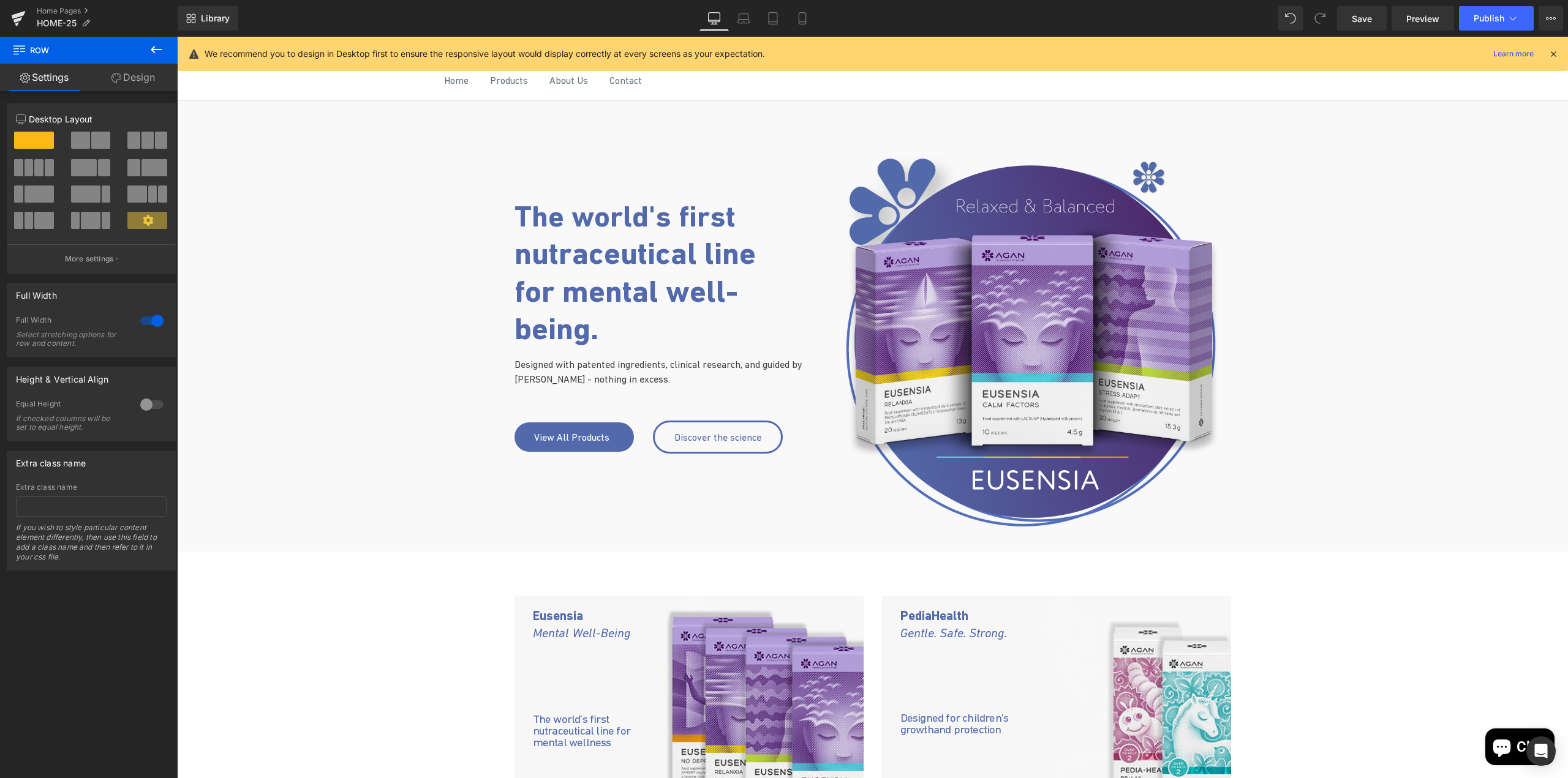
scroll to position [0, 0]
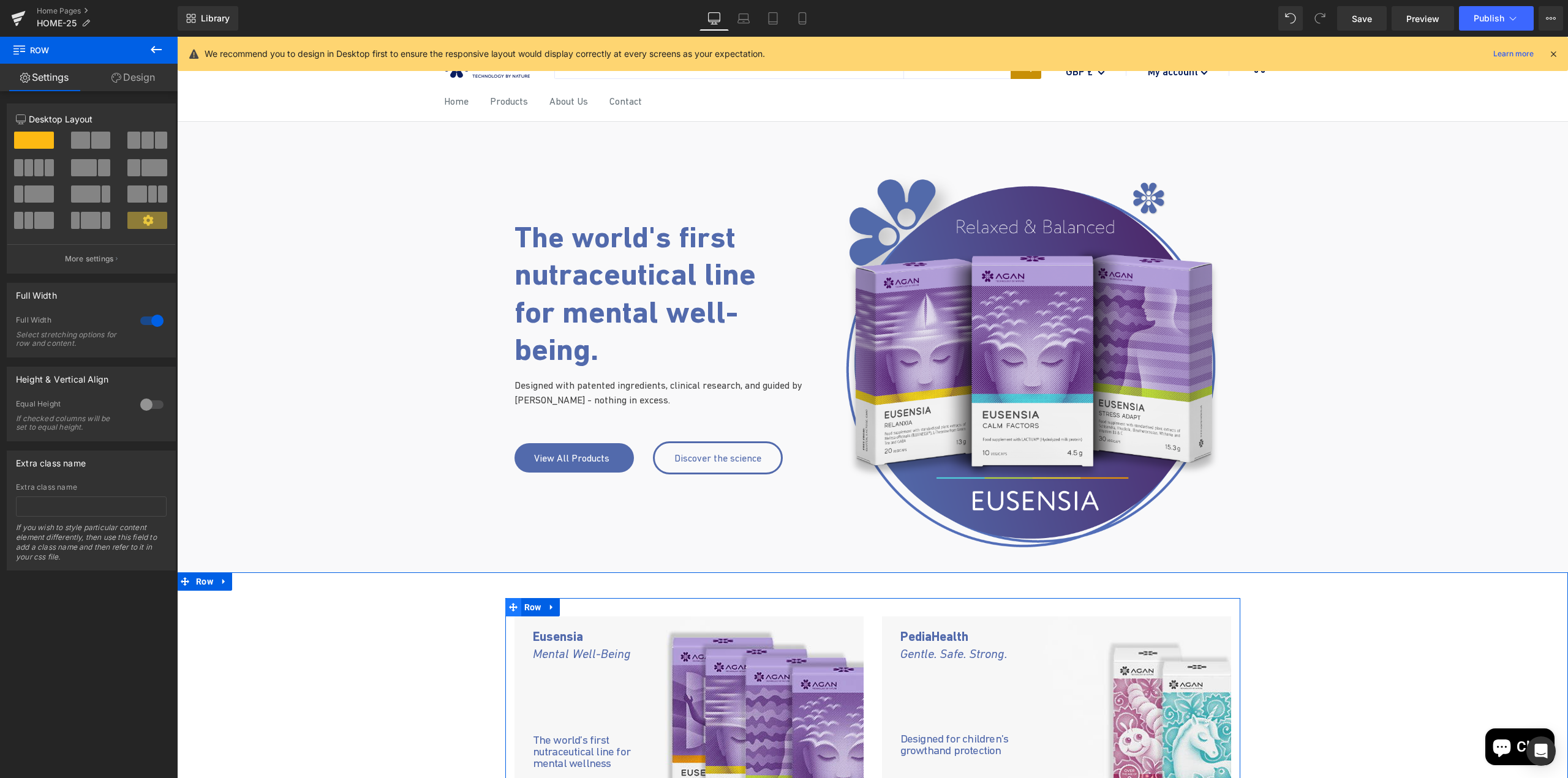
click at [513, 612] on span at bounding box center [513, 607] width 16 height 18
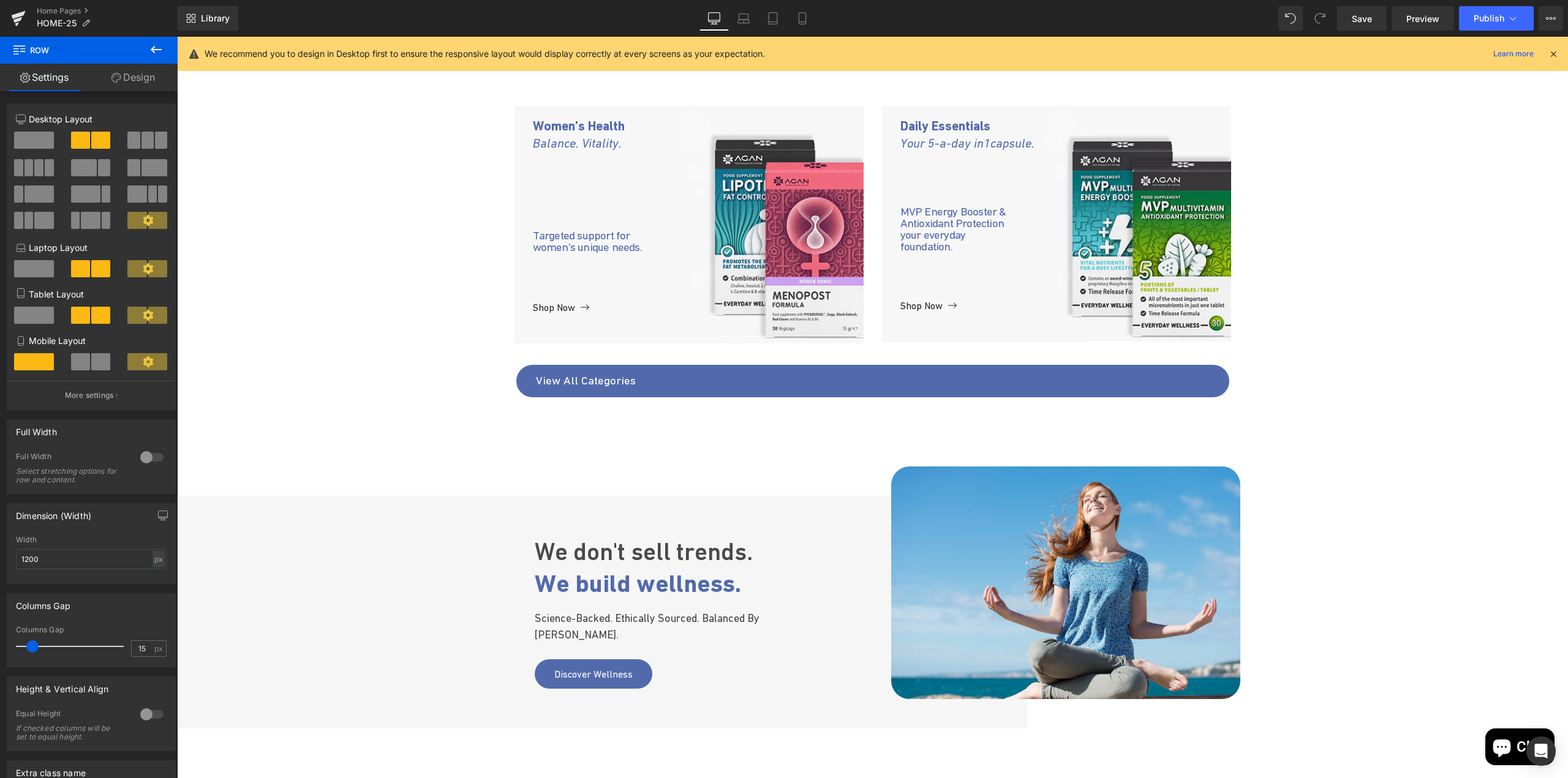
scroll to position [719, 0]
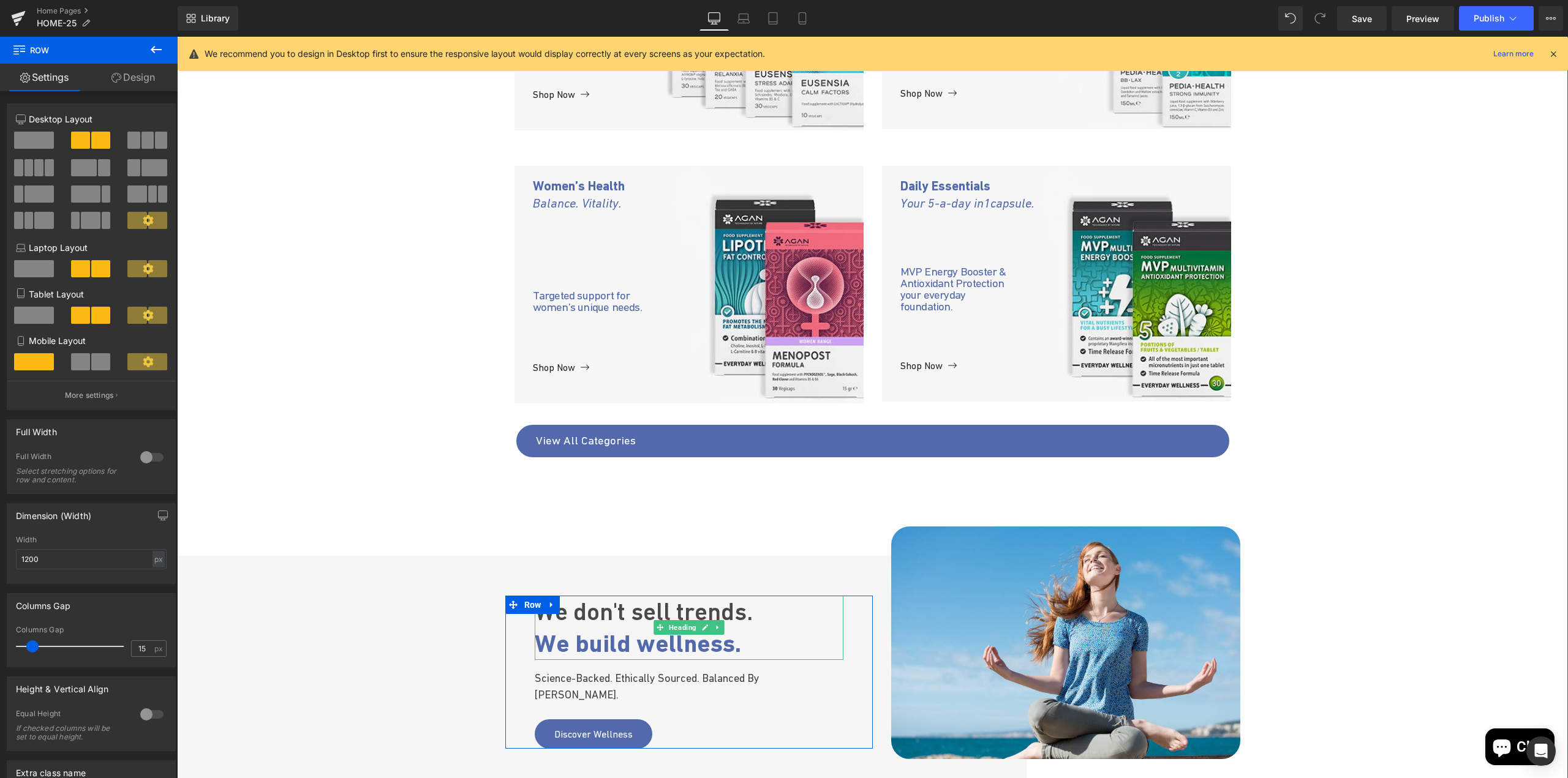
click at [537, 626] on span "We don't sell trends." at bounding box center [643, 611] width 218 height 28
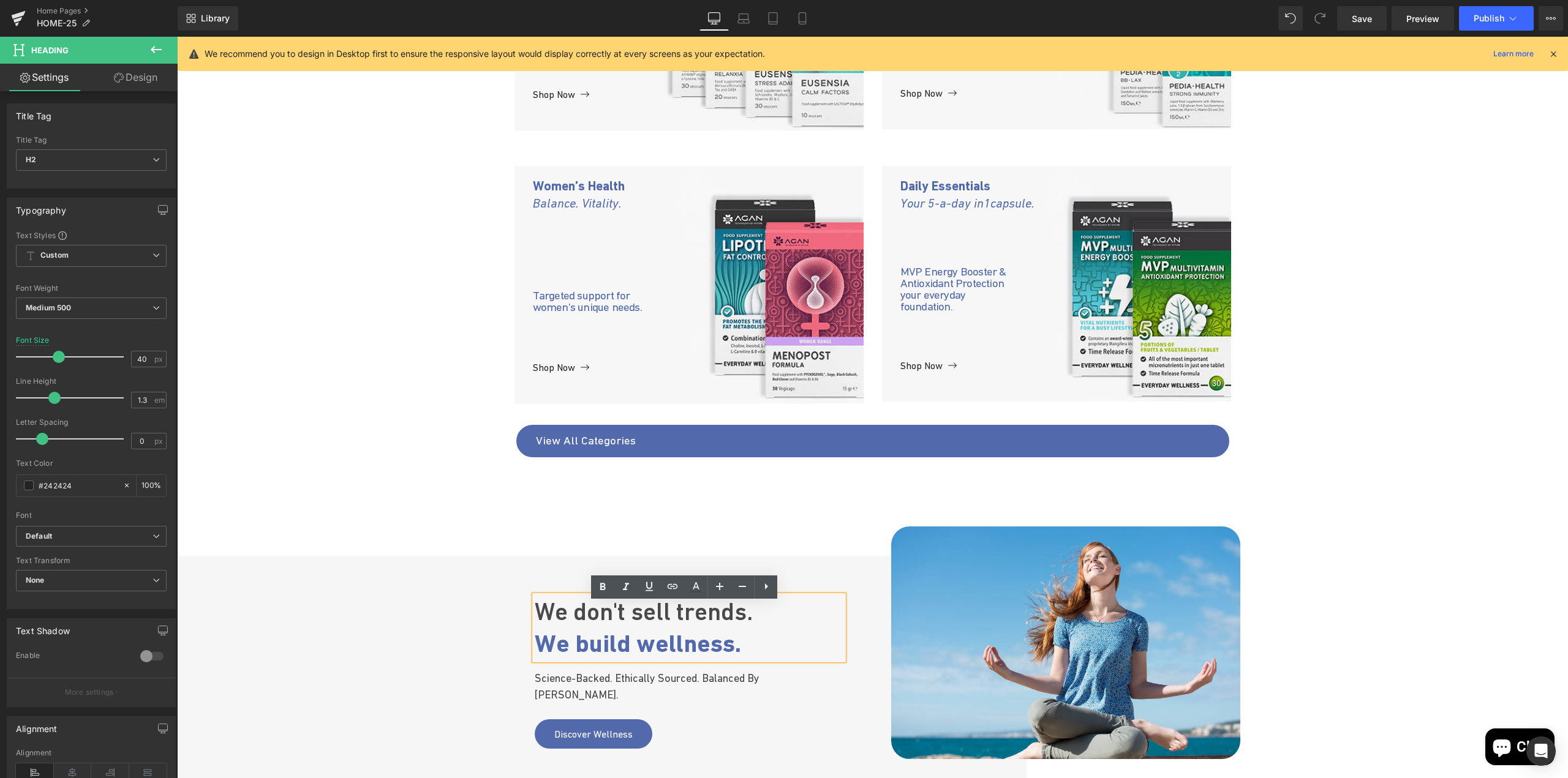
click at [454, 561] on div "We don't sell trends. We build wellness. Heading Science-backed. Ethically sour…" at bounding box center [872, 672] width 1390 height 233
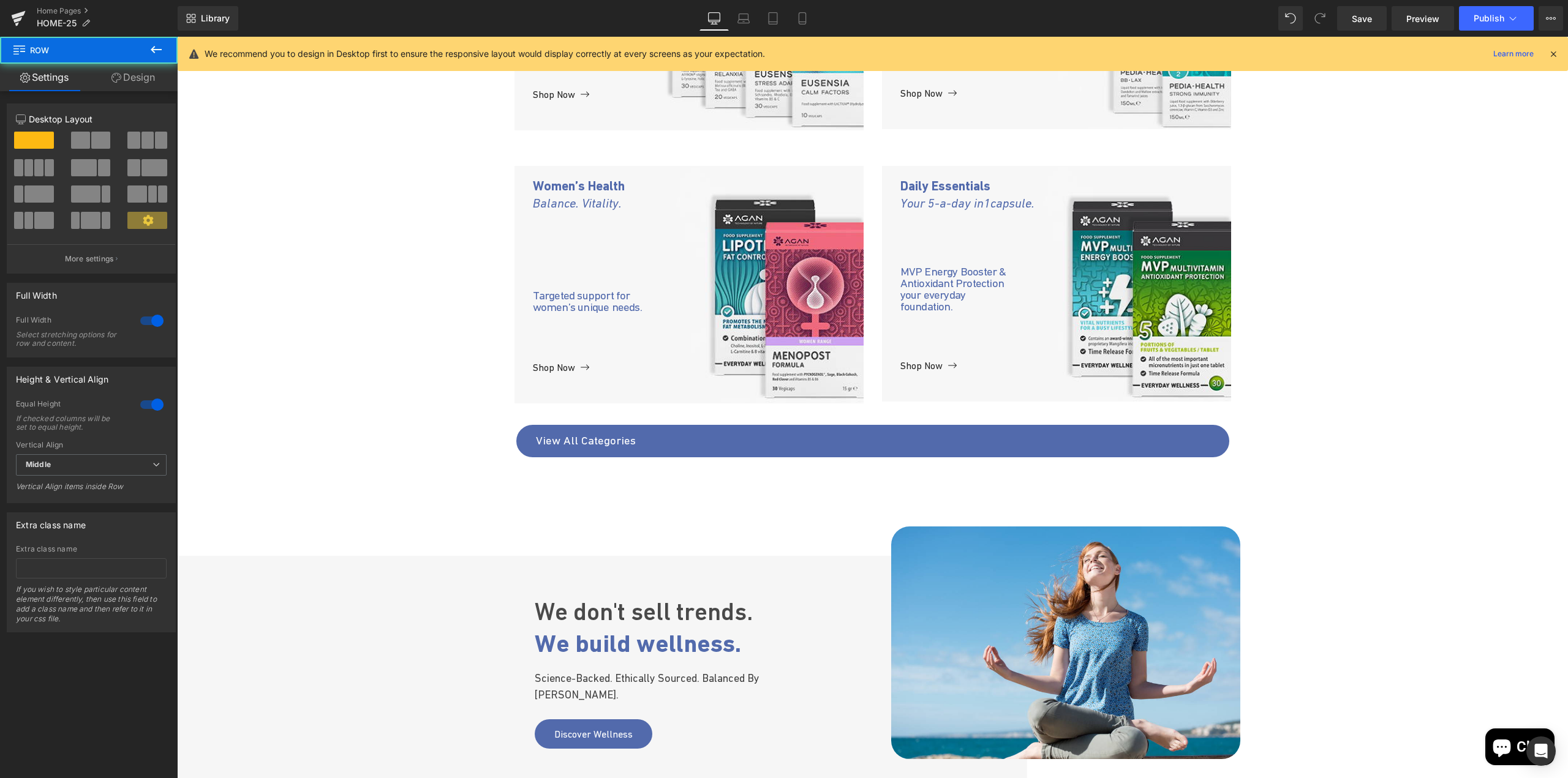
click at [446, 566] on div "We don't sell trends. We build wellness. Heading Science-backed. Ethically sour…" at bounding box center [872, 672] width 1390 height 233
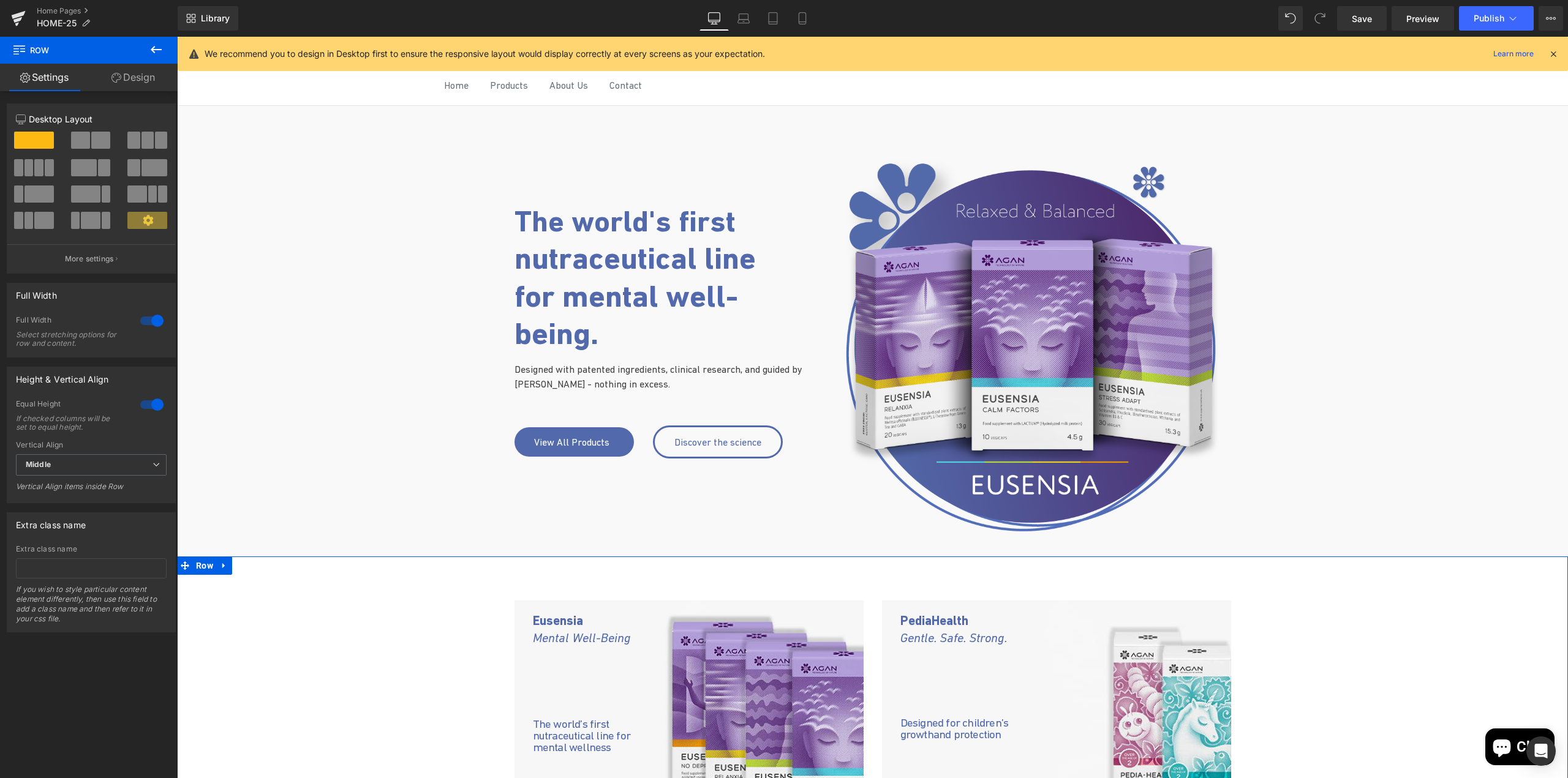
scroll to position [0, 0]
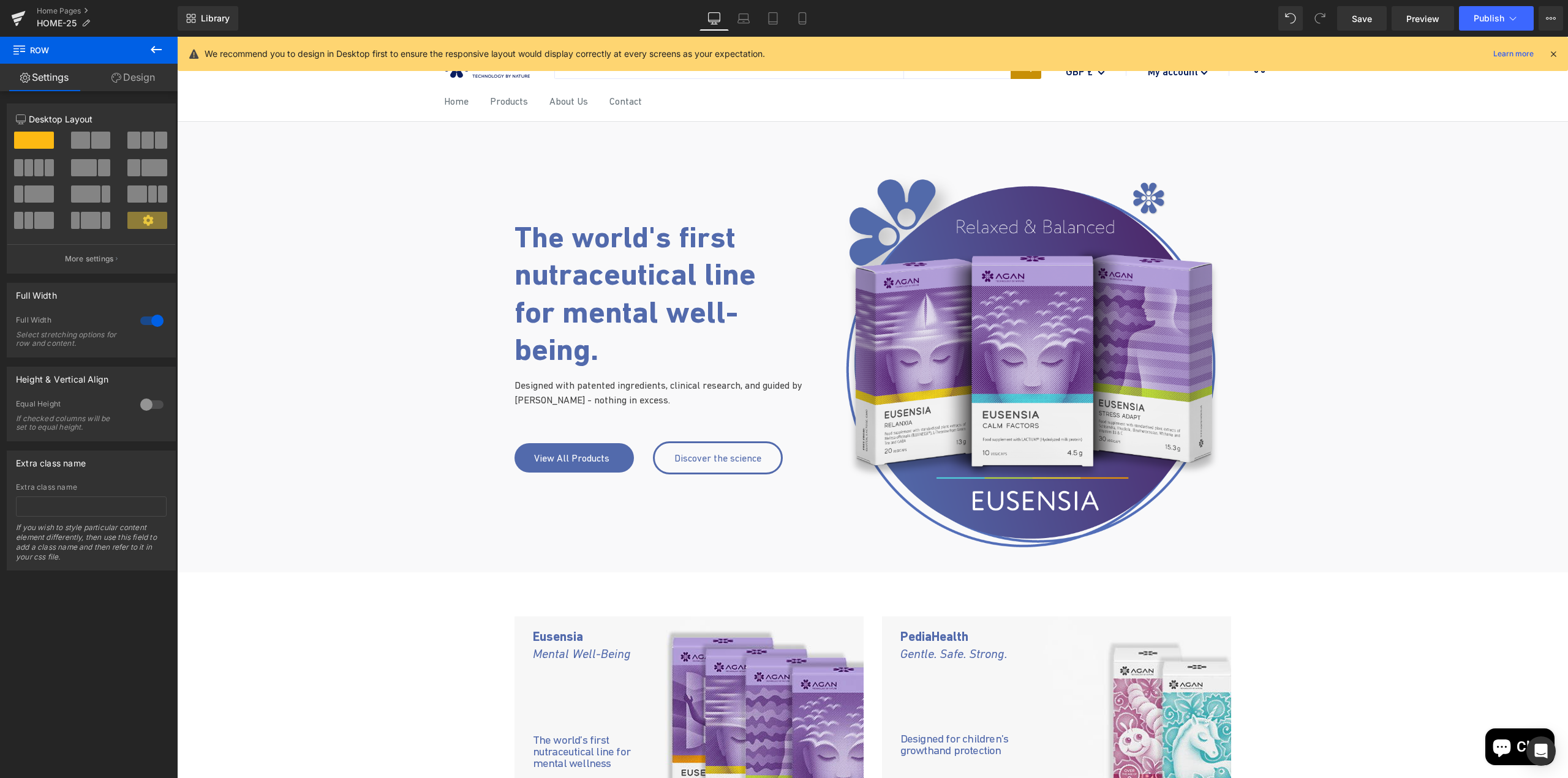
click at [1064, 57] on icon at bounding box center [1553, 54] width 11 height 11
